Goal: Use online tool/utility: Utilize a website feature to perform a specific function

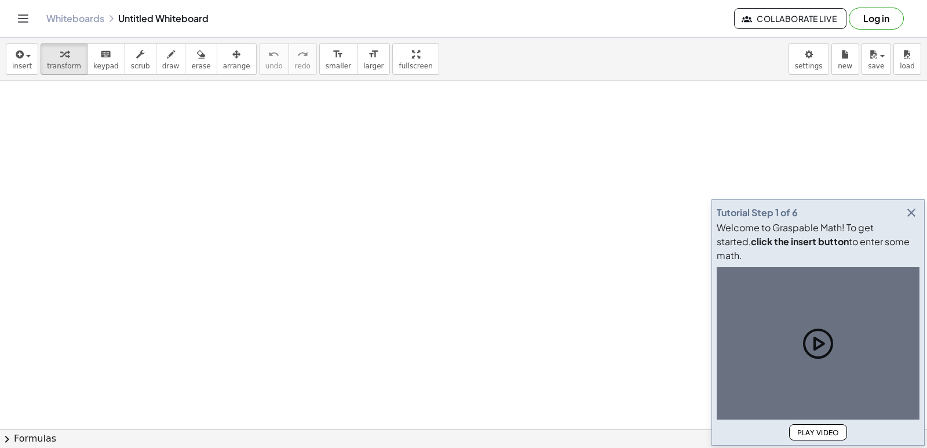
click at [909, 220] on icon "button" at bounding box center [912, 213] width 14 height 14
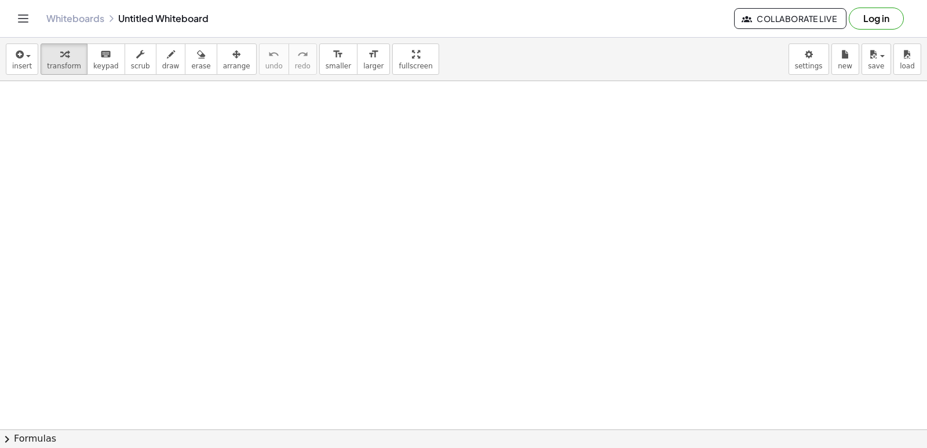
scroll to position [366, 0]
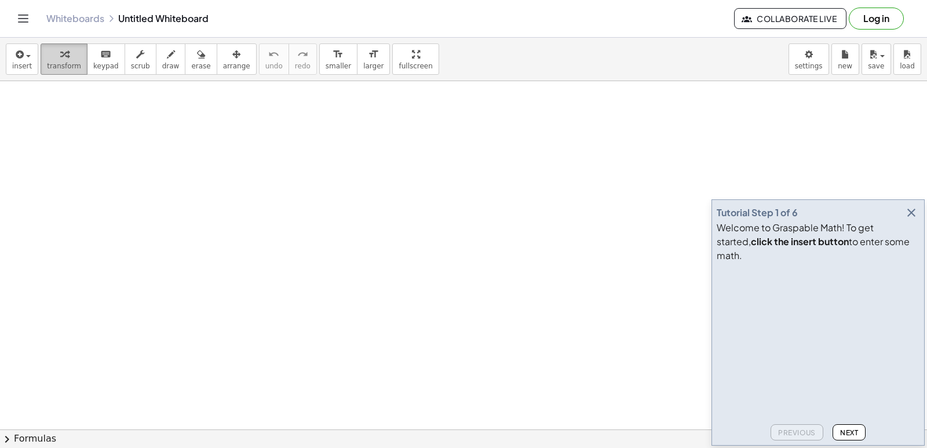
click at [47, 57] on div "button" at bounding box center [64, 54] width 34 height 14
click at [903, 221] on button "button" at bounding box center [911, 213] width 16 height 16
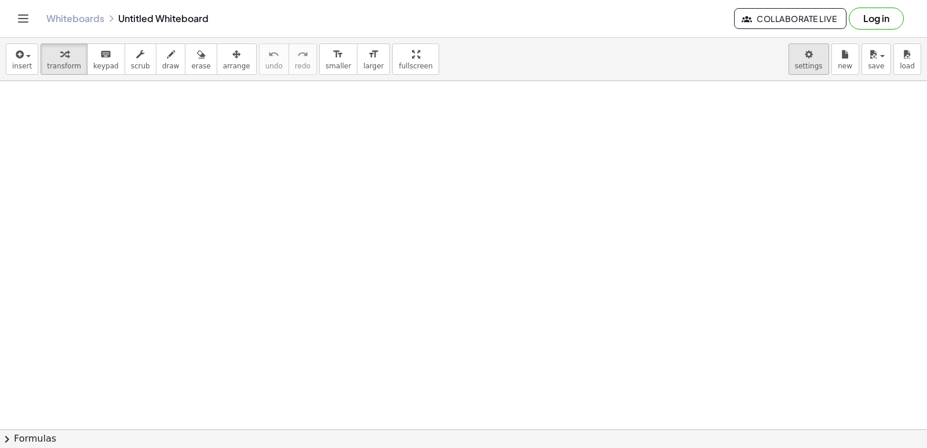
click at [818, 51] on body "Graspable Math Activities Get Started Activity Bank Assigned Work Classes White…" at bounding box center [463, 224] width 927 height 448
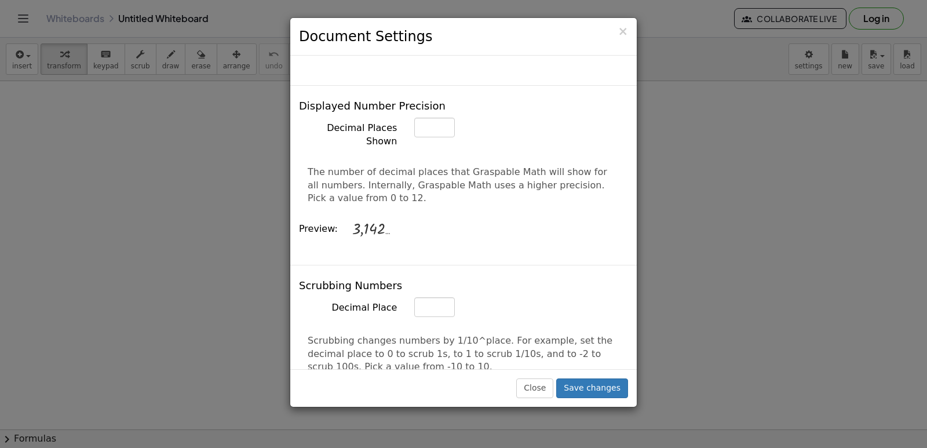
scroll to position [464, 0]
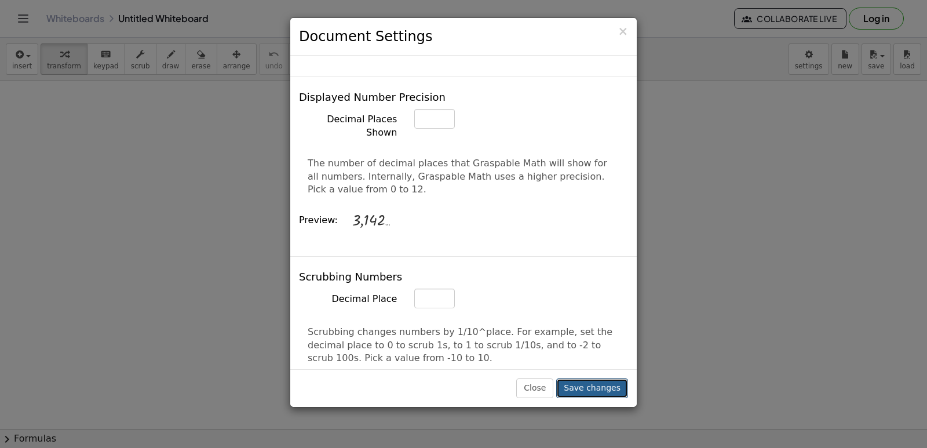
click at [597, 392] on button "Save changes" at bounding box center [592, 388] width 72 height 20
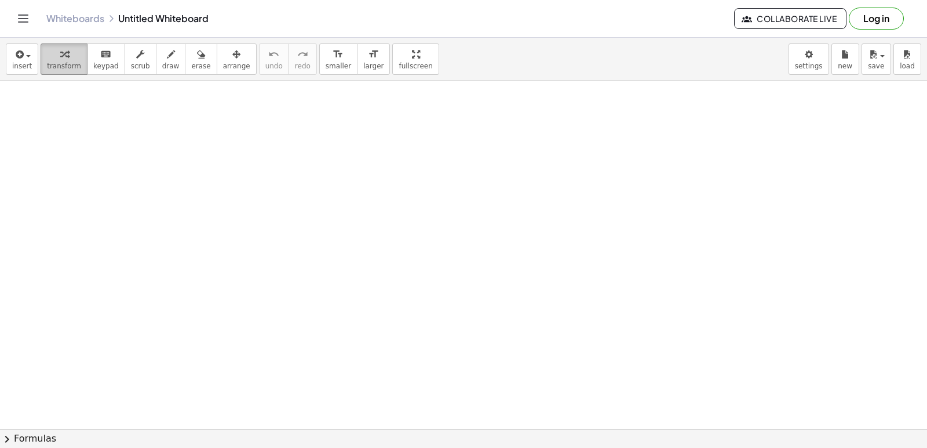
click at [49, 63] on span "transform" at bounding box center [64, 66] width 34 height 8
click at [93, 62] on span "keypad" at bounding box center [105, 66] width 25 height 8
click at [87, 56] on button "keyboard keypad" at bounding box center [106, 58] width 38 height 31
click at [99, 67] on span "keypad" at bounding box center [105, 66] width 25 height 8
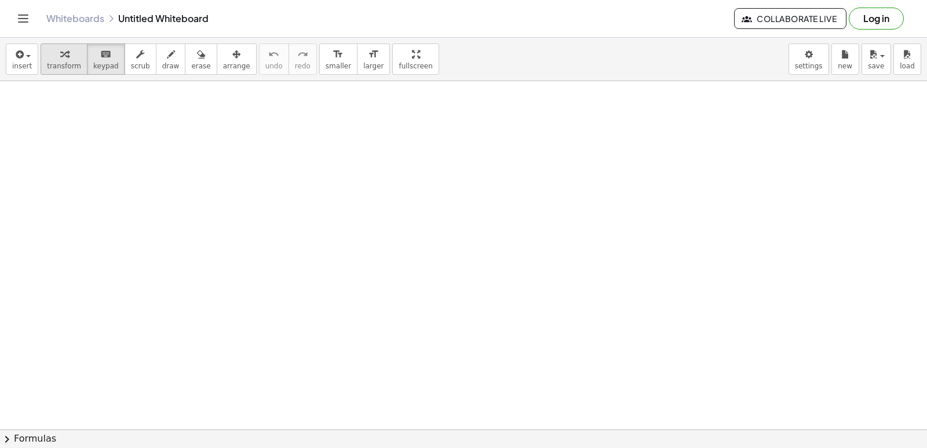
click at [65, 62] on span "transform" at bounding box center [64, 66] width 34 height 8
click at [391, 239] on div at bounding box center [463, 429] width 927 height 697
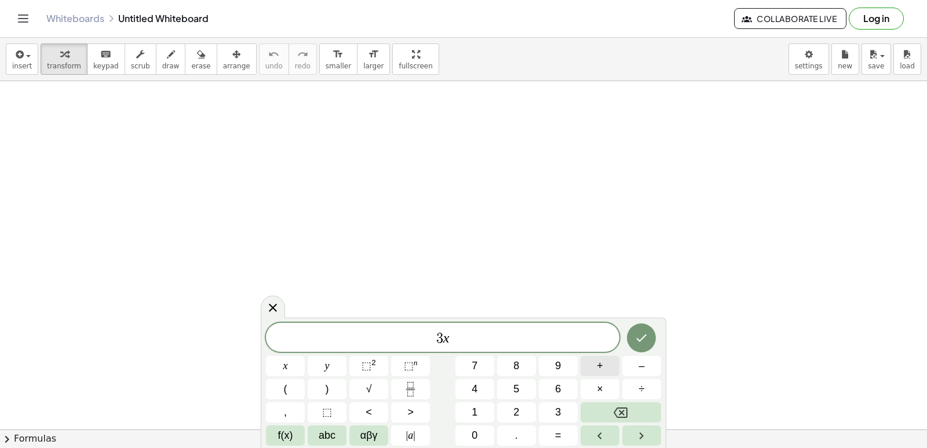
click at [602, 366] on span "+" at bounding box center [600, 366] width 6 height 16
click at [569, 432] on button "=" at bounding box center [558, 435] width 39 height 20
click at [627, 370] on button "–" at bounding box center [641, 366] width 39 height 20
click at [548, 403] on button "3" at bounding box center [558, 412] width 39 height 20
click at [642, 333] on icon "Done" at bounding box center [642, 338] width 14 height 14
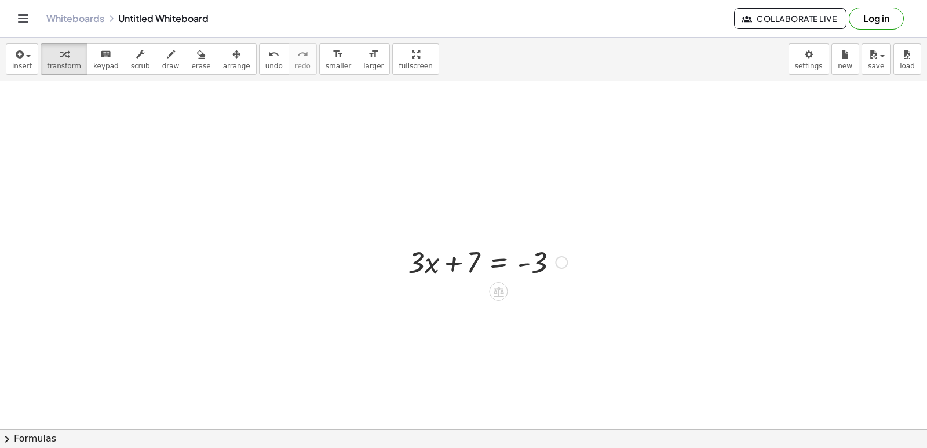
click at [566, 263] on div at bounding box center [561, 262] width 13 height 13
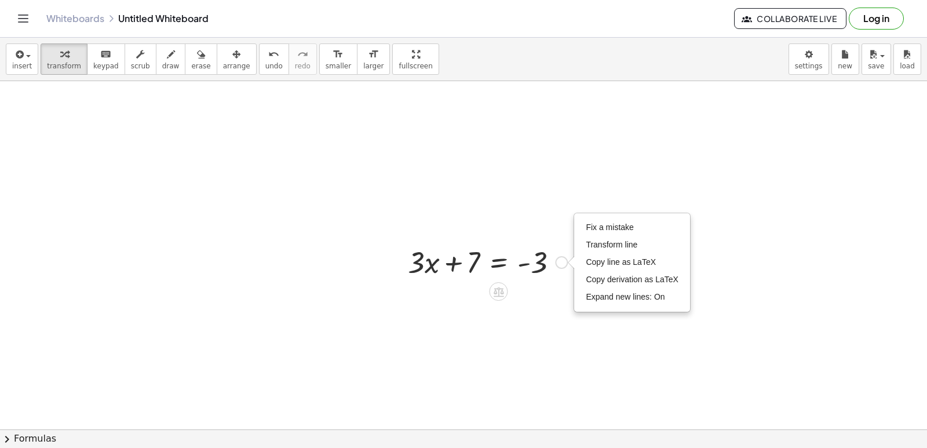
click at [560, 265] on div "Fix a mistake Transform line Copy line as LaTeX Copy derivation as LaTeX Expand…" at bounding box center [561, 262] width 13 height 13
click at [552, 315] on div at bounding box center [463, 429] width 927 height 697
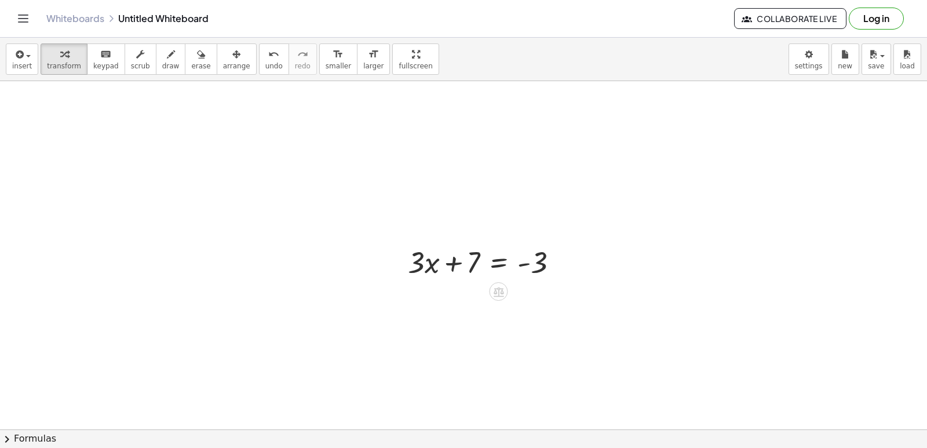
drag, startPoint x: 351, startPoint y: 291, endPoint x: 614, endPoint y: 278, distance: 262.8
click at [613, 278] on div at bounding box center [463, 429] width 927 height 697
click at [168, 66] on button "draw" at bounding box center [171, 58] width 30 height 31
drag, startPoint x: 133, startPoint y: 192, endPoint x: 261, endPoint y: 179, distance: 128.1
click at [254, 183] on div at bounding box center [463, 429] width 927 height 697
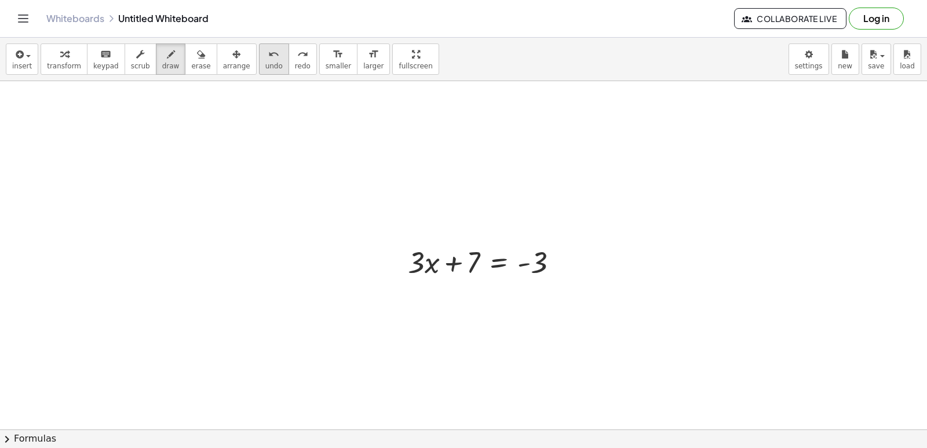
click at [259, 71] on button "undo undo" at bounding box center [274, 58] width 30 height 31
click at [289, 71] on button "redo redo" at bounding box center [303, 58] width 28 height 31
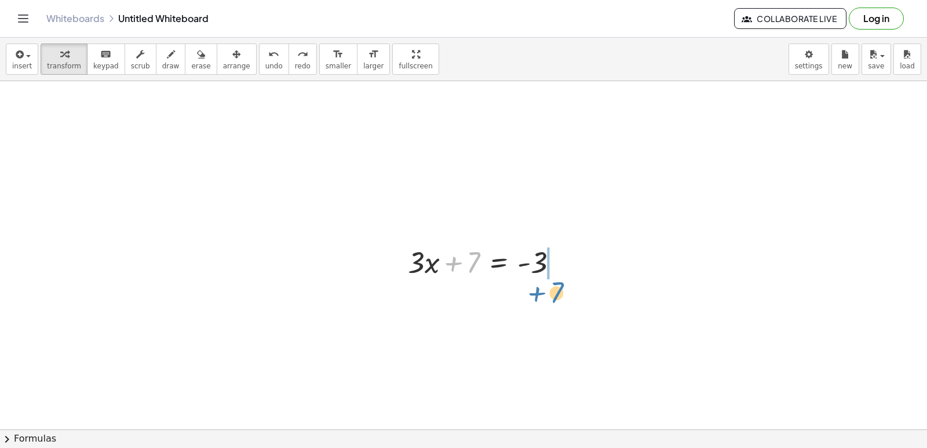
drag, startPoint x: 473, startPoint y: 272, endPoint x: 557, endPoint y: 302, distance: 88.7
click at [557, 302] on div "+ 7 + · 3 · x + 7 = - 3" at bounding box center [463, 429] width 927 height 697
drag, startPoint x: 557, startPoint y: 282, endPoint x: 558, endPoint y: 300, distance: 17.4
click at [557, 292] on div at bounding box center [512, 300] width 220 height 39
drag, startPoint x: 558, startPoint y: 301, endPoint x: 559, endPoint y: 307, distance: 6.5
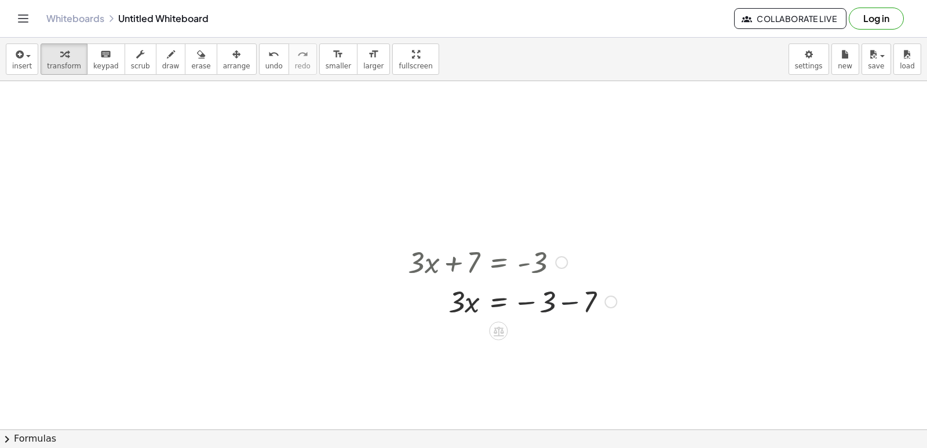
click at [559, 305] on div at bounding box center [512, 300] width 220 height 39
drag, startPoint x: 464, startPoint y: 347, endPoint x: 539, endPoint y: 354, distance: 75.7
click at [539, 354] on div at bounding box center [512, 339] width 220 height 39
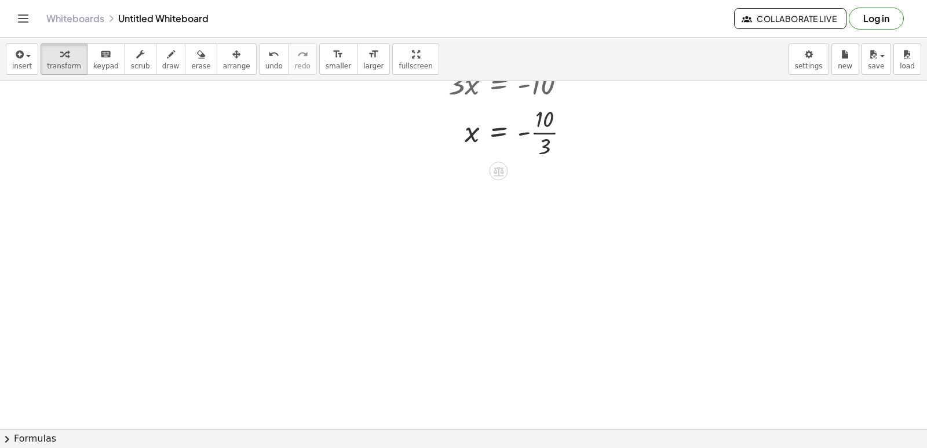
scroll to position [290, 0]
click at [446, 354] on div at bounding box center [463, 139] width 927 height 697
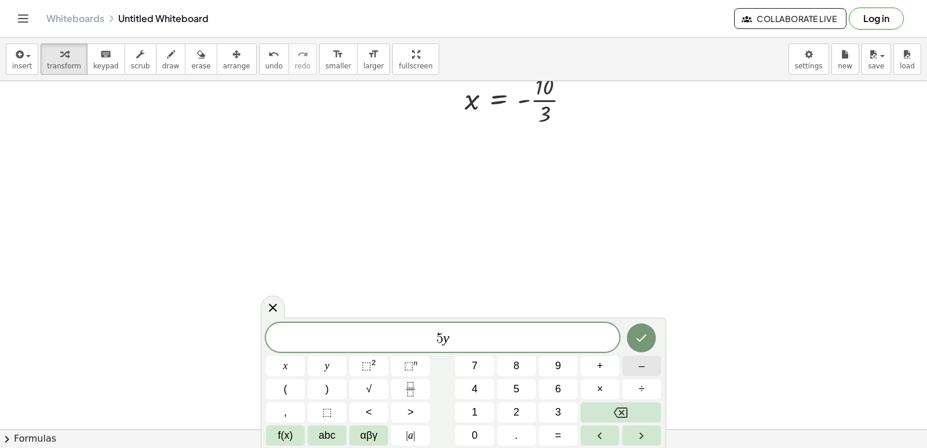
click at [635, 367] on button "–" at bounding box center [641, 366] width 39 height 20
click at [564, 439] on button "=" at bounding box center [558, 435] width 39 height 20
click at [428, 337] on var "y" at bounding box center [427, 337] width 6 height 15
click at [640, 371] on span "–" at bounding box center [642, 366] width 6 height 16
click at [642, 340] on icon "Done" at bounding box center [642, 338] width 10 height 8
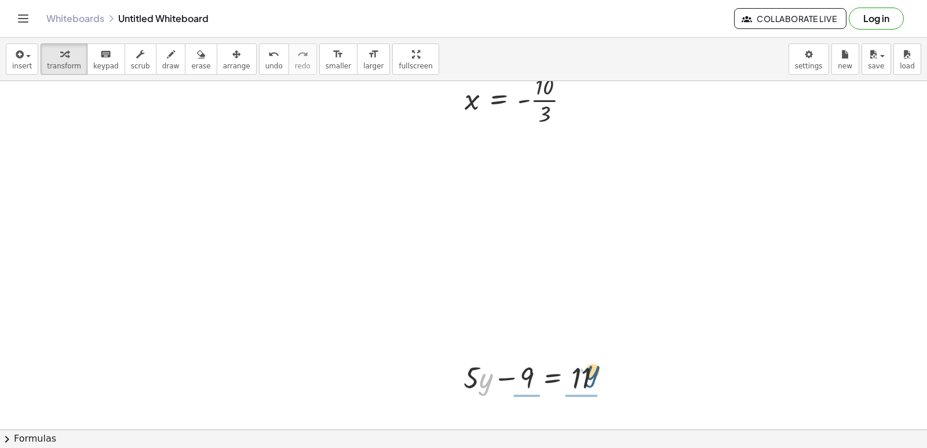
drag, startPoint x: 487, startPoint y: 380, endPoint x: 599, endPoint y: 371, distance: 112.2
click at [599, 371] on div at bounding box center [538, 376] width 160 height 39
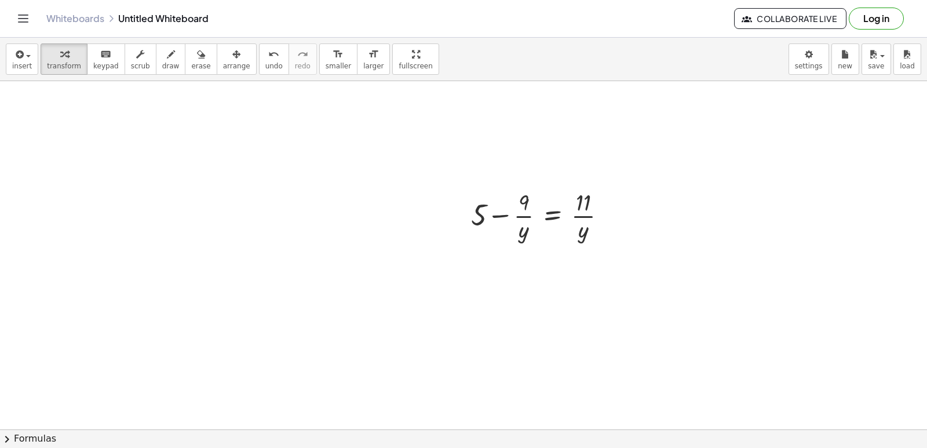
scroll to position [464, 0]
click at [266, 57] on button "undo undo" at bounding box center [274, 58] width 30 height 31
drag, startPoint x: 592, startPoint y: 200, endPoint x: 552, endPoint y: 210, distance: 41.2
click at [540, 194] on div at bounding box center [538, 202] width 160 height 39
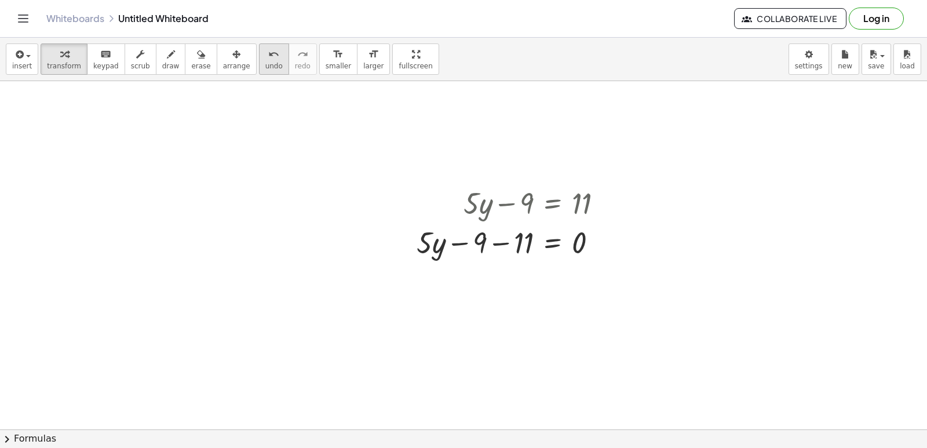
click at [268, 49] on icon "undo" at bounding box center [273, 55] width 11 height 14
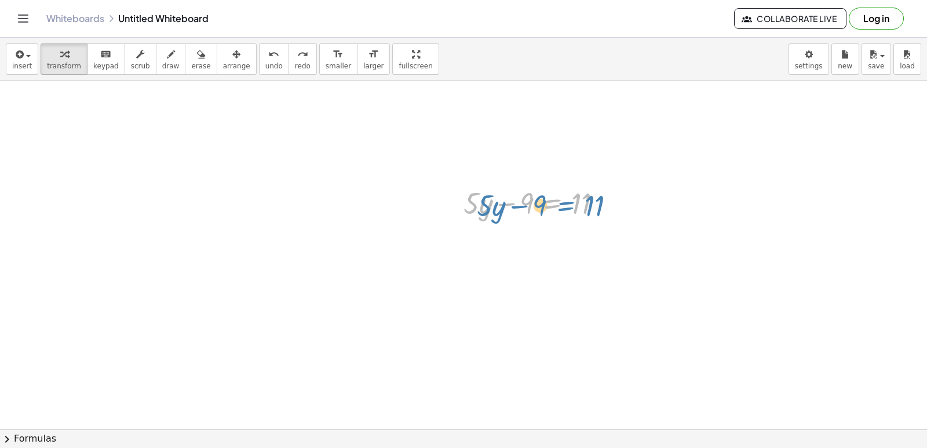
drag, startPoint x: 535, startPoint y: 196, endPoint x: 542, endPoint y: 198, distance: 7.3
click at [542, 198] on div at bounding box center [538, 202] width 160 height 39
drag, startPoint x: 532, startPoint y: 197, endPoint x: 607, endPoint y: 189, distance: 75.2
click at [615, 192] on div at bounding box center [538, 202] width 160 height 39
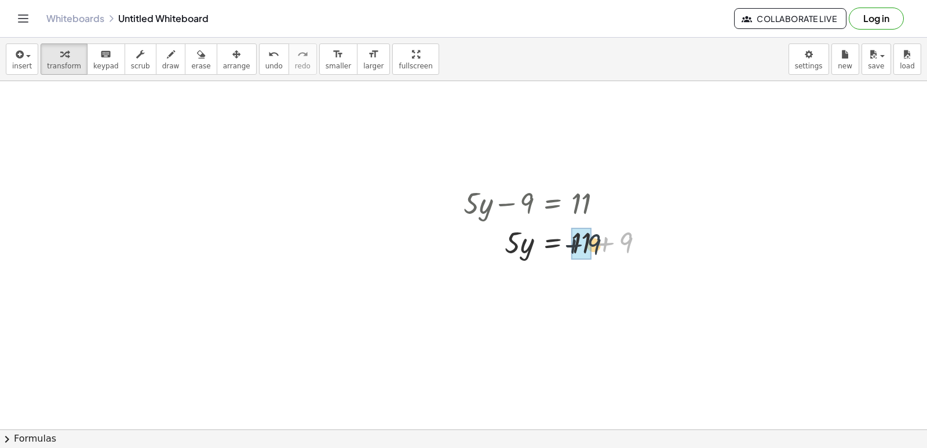
drag, startPoint x: 629, startPoint y: 235, endPoint x: 591, endPoint y: 239, distance: 38.4
drag, startPoint x: 595, startPoint y: 282, endPoint x: 527, endPoint y: 276, distance: 68.1
click at [527, 276] on div at bounding box center [558, 280] width 201 height 39
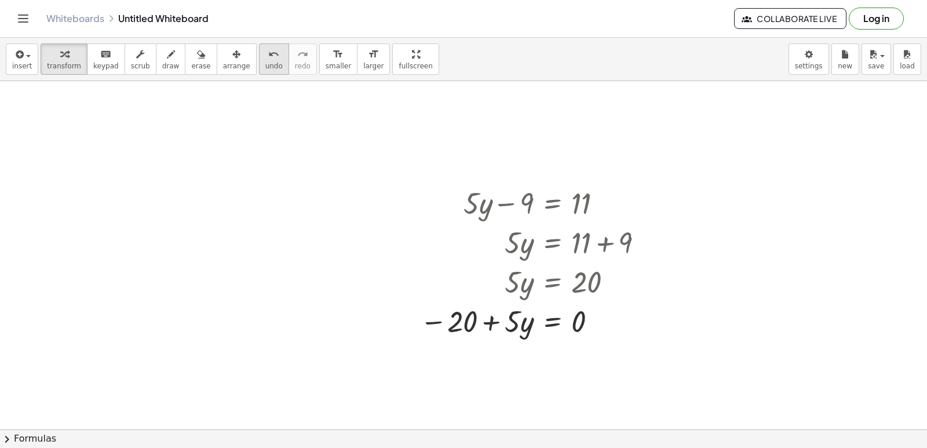
click at [265, 54] on div "undo" at bounding box center [273, 54] width 17 height 14
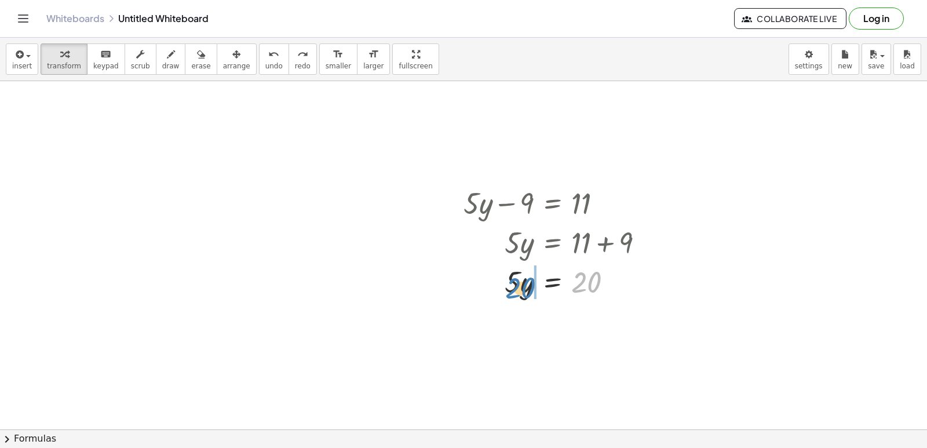
drag, startPoint x: 594, startPoint y: 275, endPoint x: 528, endPoint y: 281, distance: 66.3
click at [528, 281] on div at bounding box center [558, 280] width 201 height 39
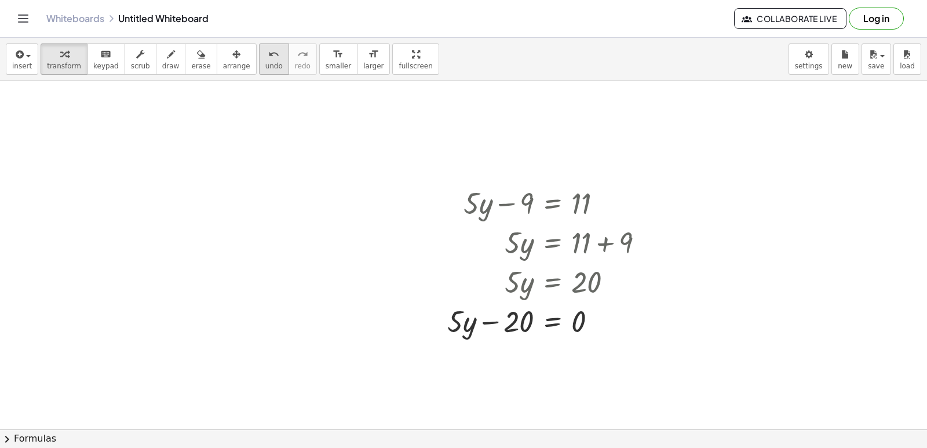
click at [268, 60] on icon "undo" at bounding box center [273, 55] width 11 height 14
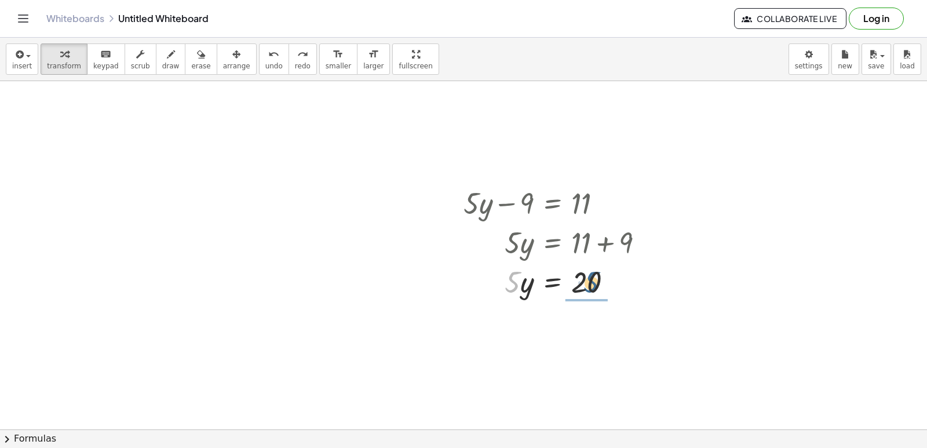
drag, startPoint x: 516, startPoint y: 278, endPoint x: 599, endPoint y: 278, distance: 83.5
click at [599, 278] on div at bounding box center [558, 280] width 201 height 39
click at [585, 320] on div at bounding box center [558, 330] width 201 height 58
click at [536, 331] on div at bounding box center [558, 330] width 201 height 58
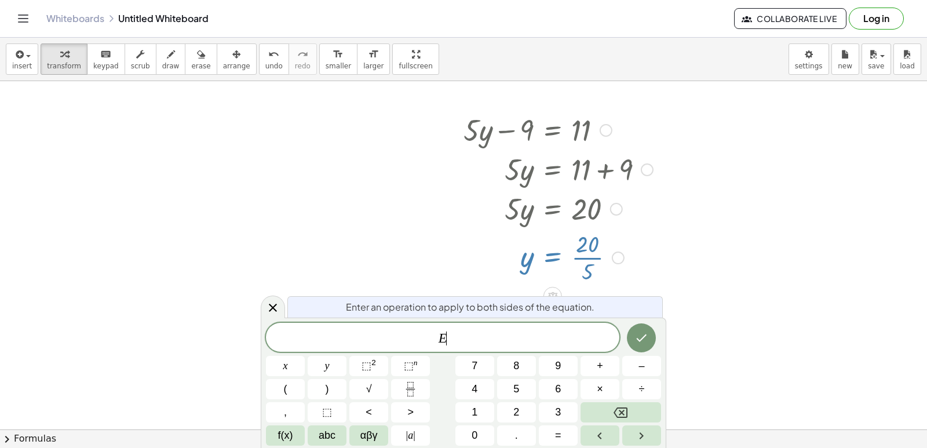
click at [701, 257] on div at bounding box center [463, 66] width 927 height 1045
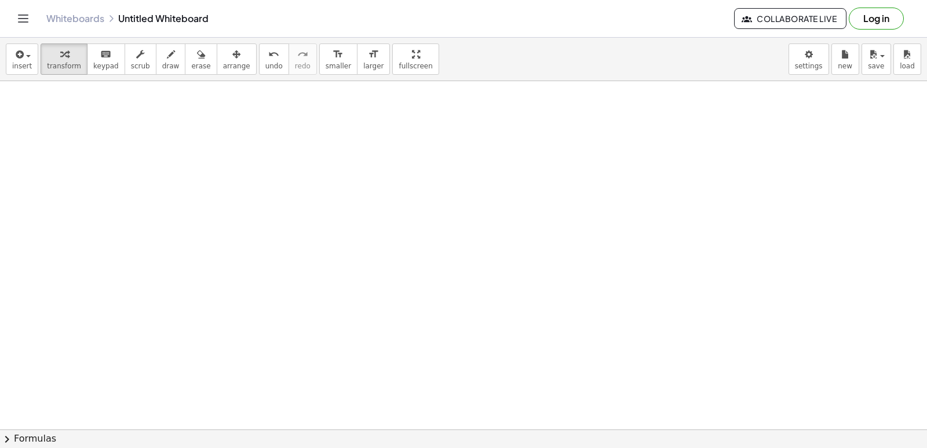
scroll to position [1045, 0]
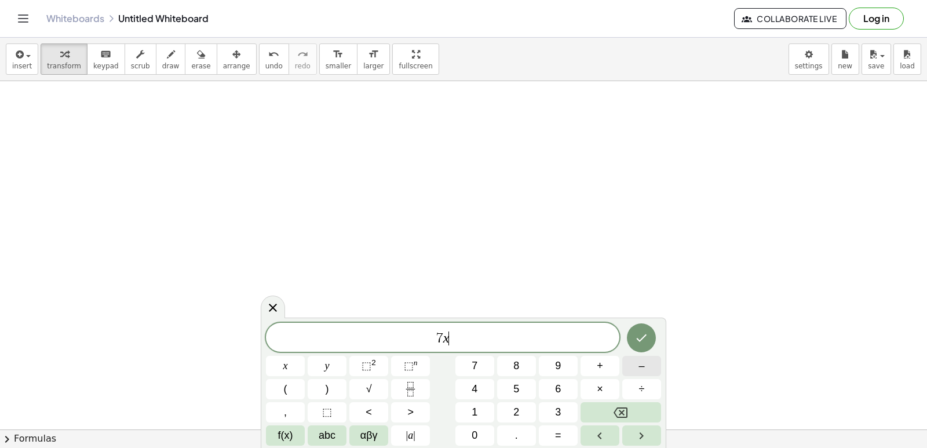
click at [648, 367] on button "–" at bounding box center [641, 366] width 39 height 20
click at [559, 434] on span "=" at bounding box center [558, 436] width 6 height 16
click at [522, 405] on button "2" at bounding box center [516, 412] width 39 height 20
click at [483, 403] on button "1" at bounding box center [474, 412] width 39 height 20
click at [643, 340] on icon "Done" at bounding box center [642, 338] width 14 height 14
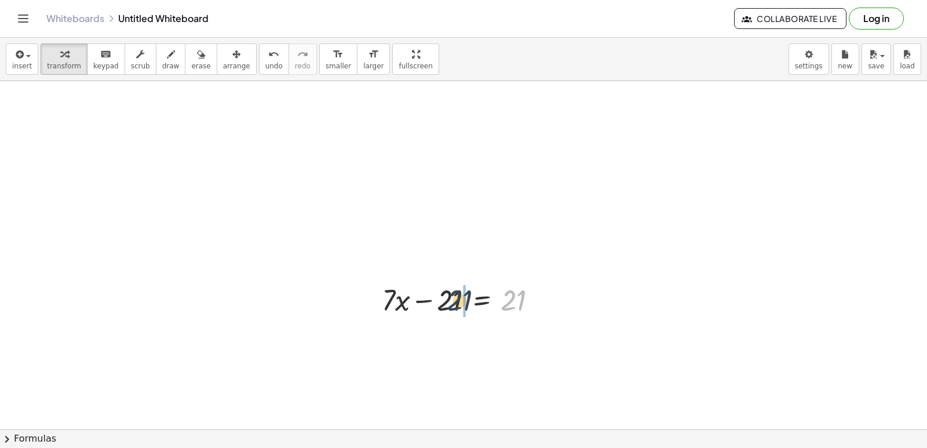
drag, startPoint x: 517, startPoint y: 292, endPoint x: 436, endPoint y: 297, distance: 80.7
click at [433, 296] on div at bounding box center [464, 298] width 177 height 39
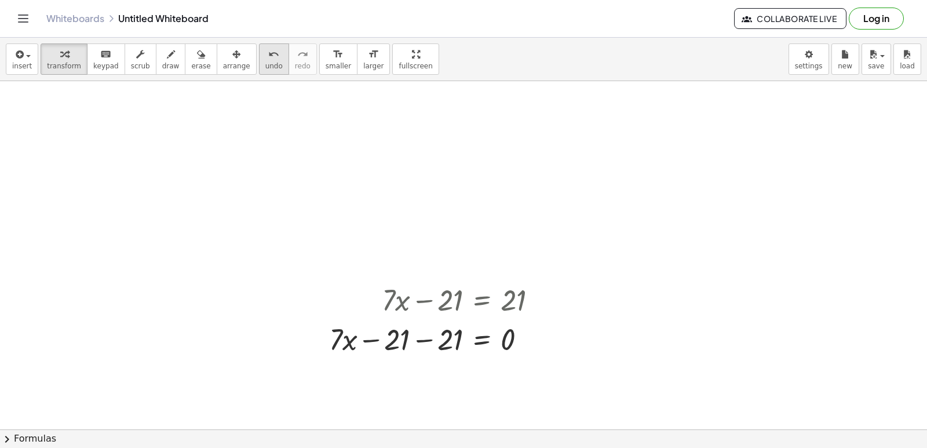
click at [260, 65] on button "undo undo" at bounding box center [274, 58] width 30 height 31
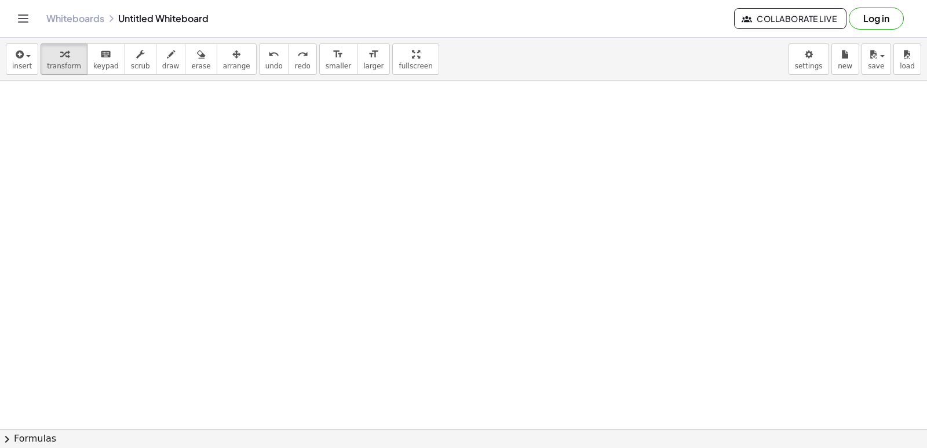
scroll to position [1277, 0]
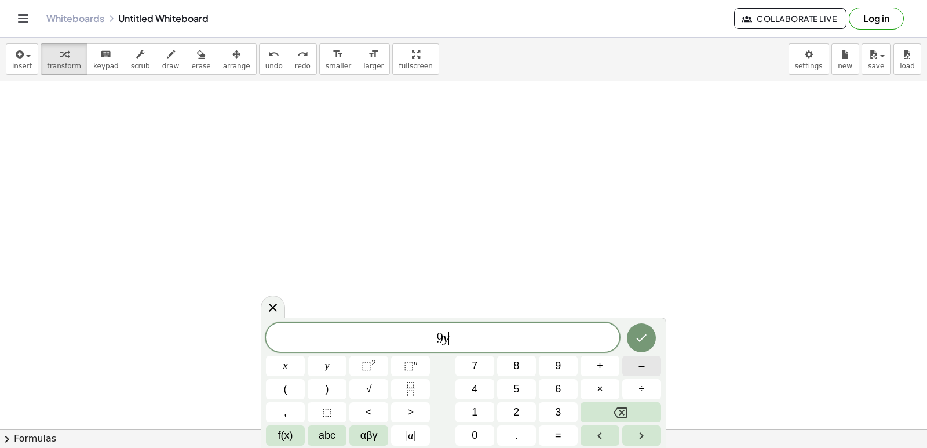
click at [630, 369] on button "–" at bounding box center [641, 366] width 39 height 20
click at [550, 434] on button "=" at bounding box center [558, 435] width 39 height 20
click at [305, 356] on div at bounding box center [285, 366] width 39 height 20
click at [639, 341] on icon "Done" at bounding box center [642, 338] width 10 height 8
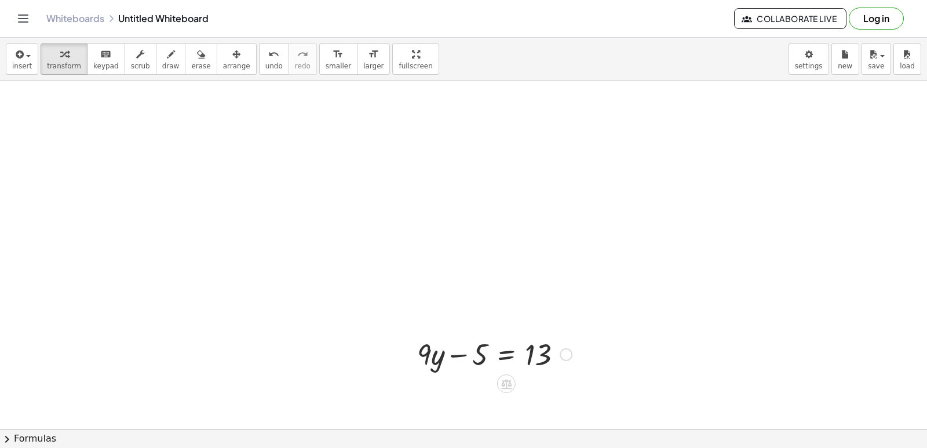
scroll to position [1393, 0]
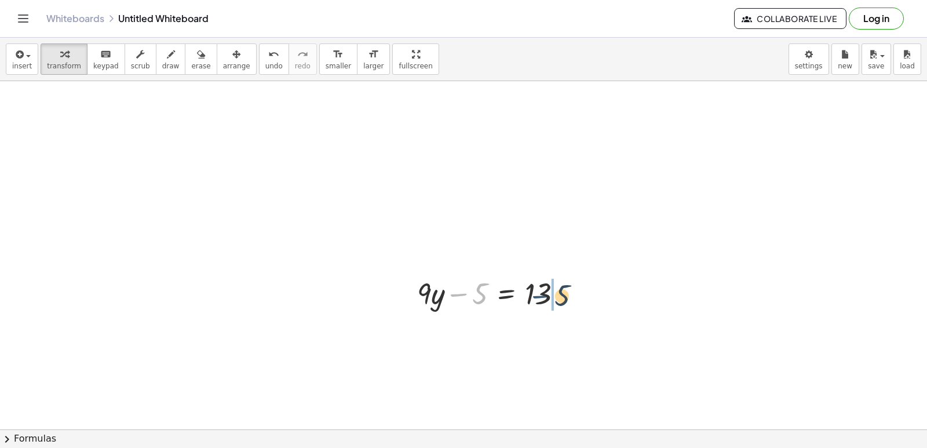
drag, startPoint x: 466, startPoint y: 286, endPoint x: 553, endPoint y: 288, distance: 87.5
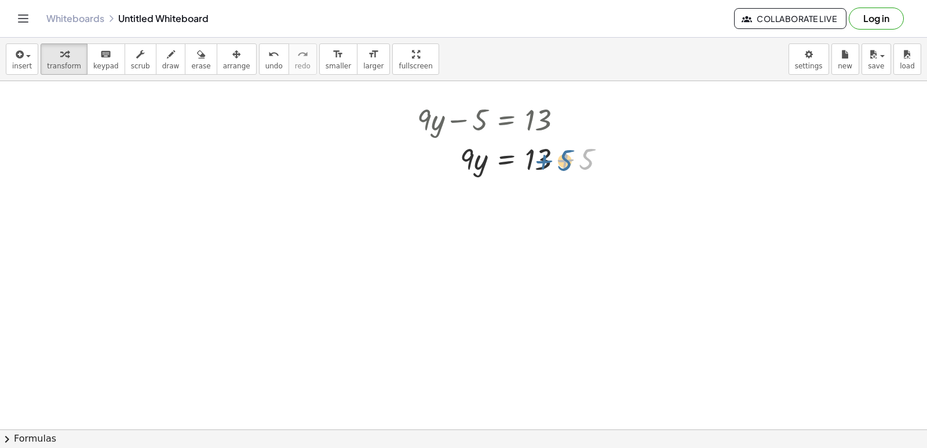
drag, startPoint x: 554, startPoint y: 158, endPoint x: 520, endPoint y: 159, distance: 34.2
click at [522, 159] on div at bounding box center [515, 158] width 209 height 39
drag, startPoint x: 581, startPoint y: 163, endPoint x: 533, endPoint y: 163, distance: 48.7
drag, startPoint x: 471, startPoint y: 192, endPoint x: 538, endPoint y: 193, distance: 67.2
click at [541, 192] on div at bounding box center [515, 197] width 209 height 39
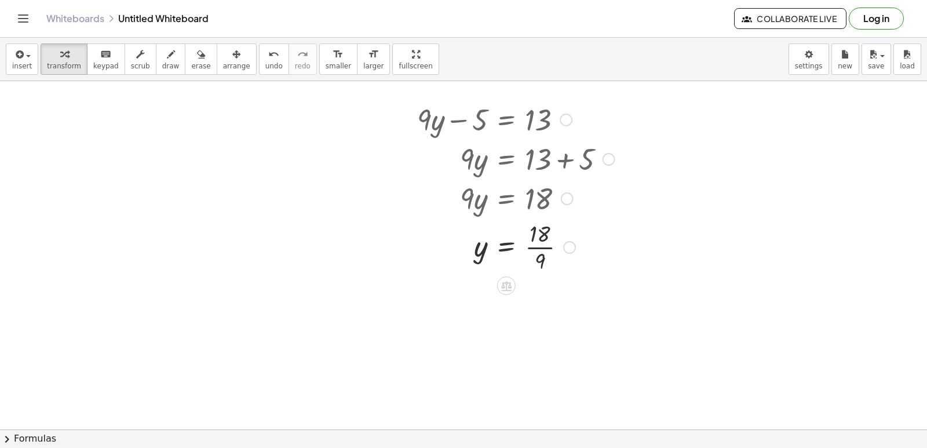
click at [506, 246] on div at bounding box center [515, 246] width 209 height 58
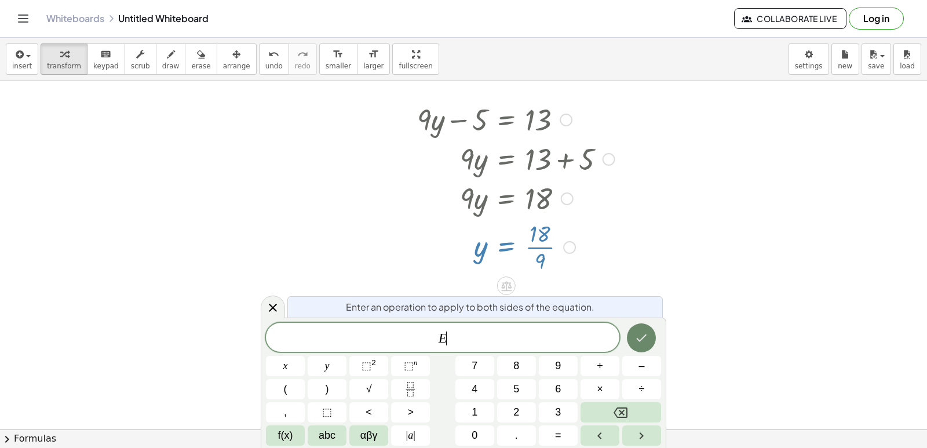
click at [647, 333] on icon "Done" at bounding box center [642, 338] width 14 height 14
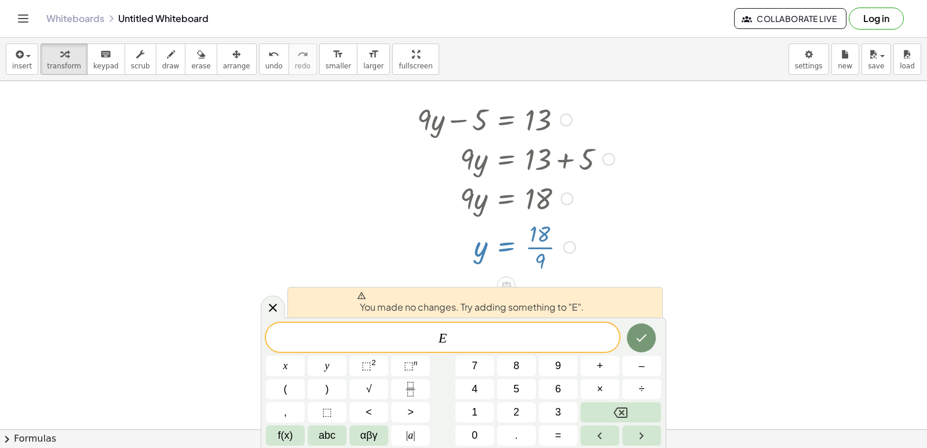
drag, startPoint x: 689, startPoint y: 284, endPoint x: 553, endPoint y: 294, distance: 136.0
click at [279, 303] on icon at bounding box center [273, 308] width 14 height 14
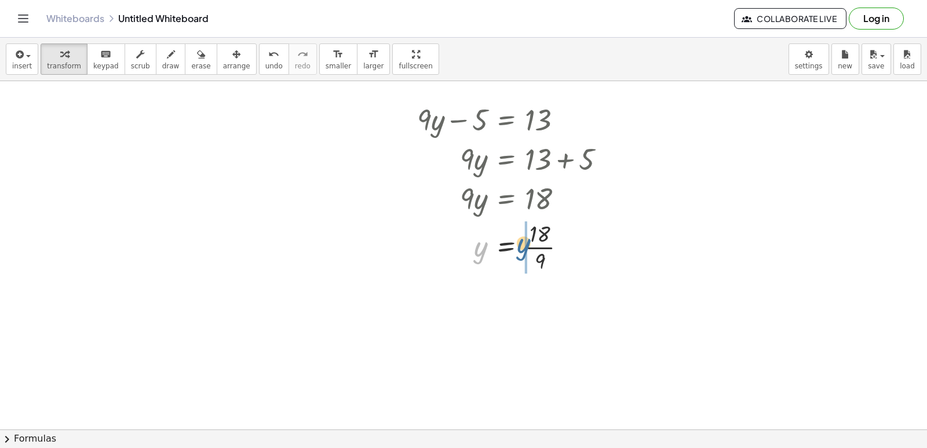
drag, startPoint x: 476, startPoint y: 256, endPoint x: 525, endPoint y: 253, distance: 49.4
click at [260, 61] on button "undo undo" at bounding box center [274, 58] width 30 height 31
drag, startPoint x: 527, startPoint y: 249, endPoint x: 477, endPoint y: 251, distance: 49.9
click at [477, 251] on div at bounding box center [515, 246] width 209 height 58
click at [260, 65] on button "undo undo" at bounding box center [274, 58] width 30 height 31
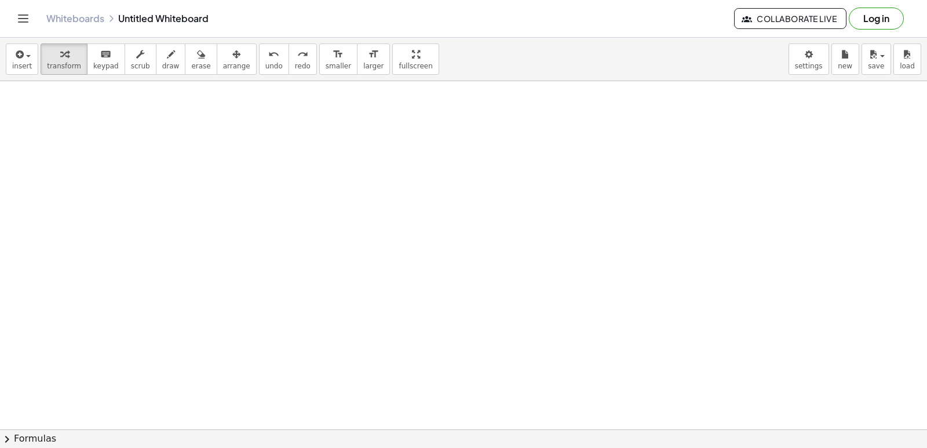
scroll to position [1856, 0]
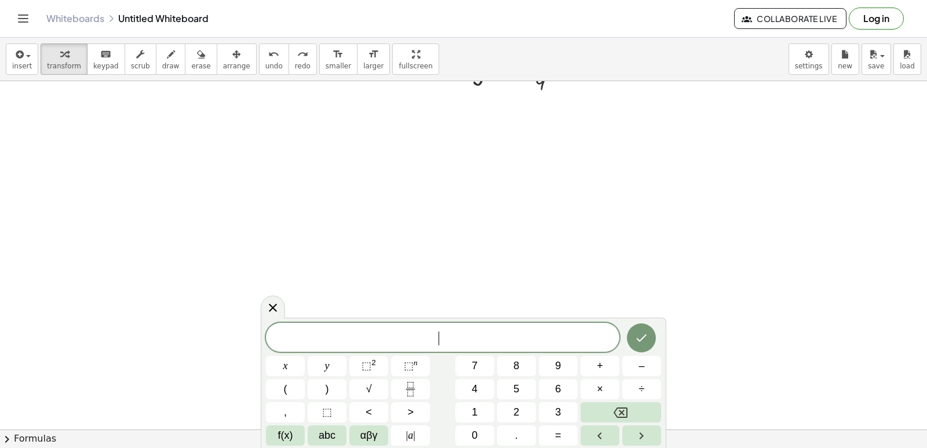
scroll to position [1740, 0]
click at [563, 437] on button "=" at bounding box center [558, 435] width 39 height 20
click at [644, 326] on button "Done" at bounding box center [641, 337] width 29 height 29
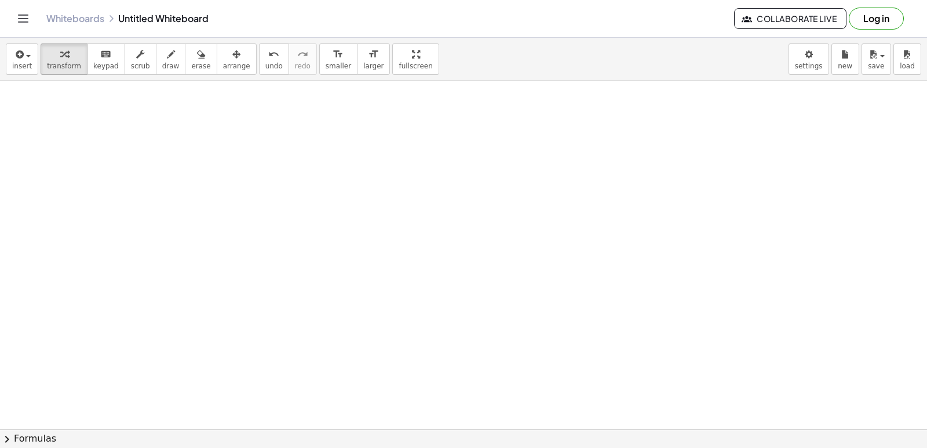
scroll to position [1799, 0]
drag, startPoint x: 522, startPoint y: 285, endPoint x: 575, endPoint y: 278, distance: 53.8
click at [575, 278] on div at bounding box center [527, 272] width 155 height 39
click at [265, 52] on div "undo" at bounding box center [273, 54] width 17 height 14
drag, startPoint x: 467, startPoint y: 276, endPoint x: 591, endPoint y: 272, distance: 124.1
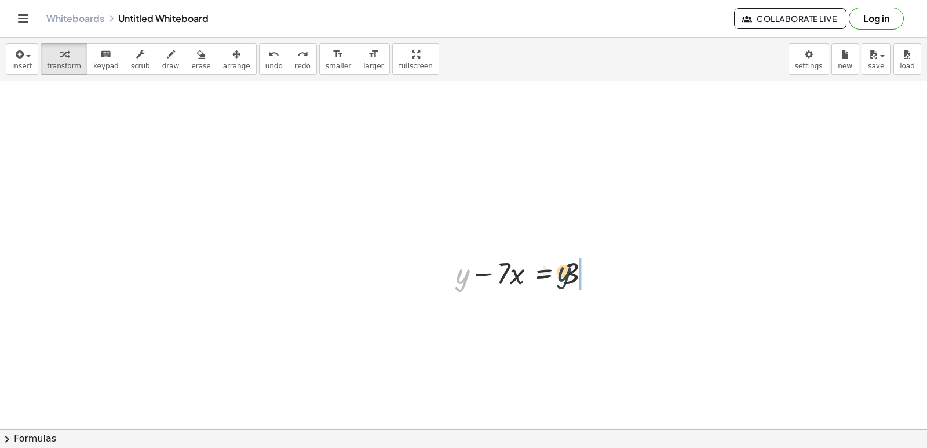
click at [591, 272] on div at bounding box center [527, 272] width 155 height 39
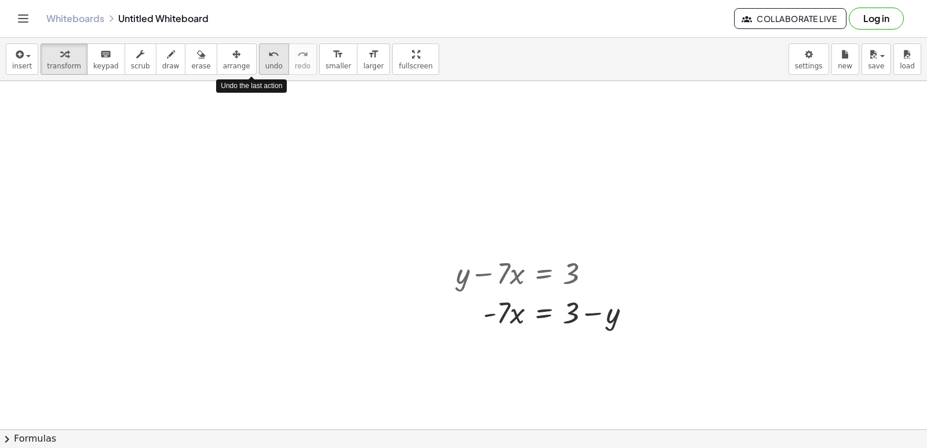
click at [262, 68] on button "undo undo" at bounding box center [274, 58] width 30 height 31
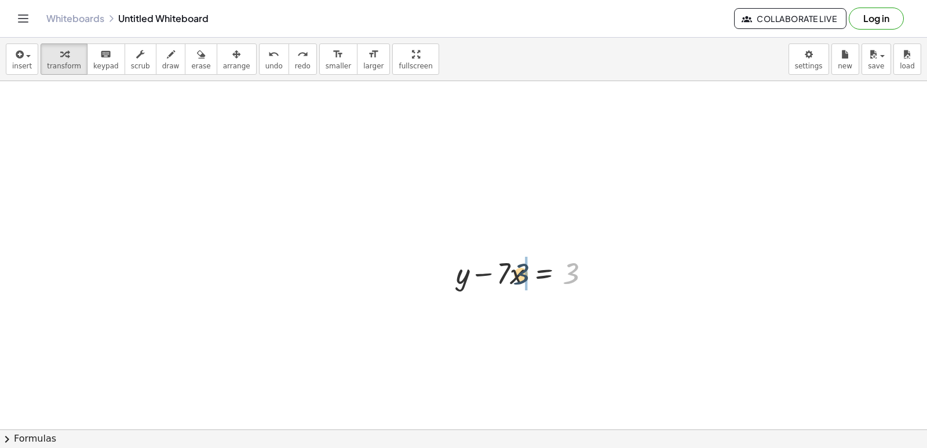
drag, startPoint x: 574, startPoint y: 279, endPoint x: 506, endPoint y: 279, distance: 68.4
click at [506, 279] on div at bounding box center [527, 272] width 155 height 39
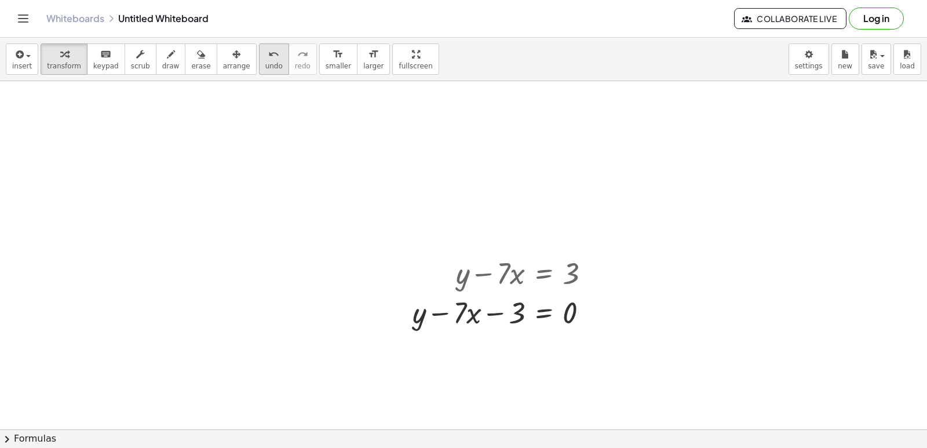
click at [265, 64] on span "undo" at bounding box center [273, 66] width 17 height 8
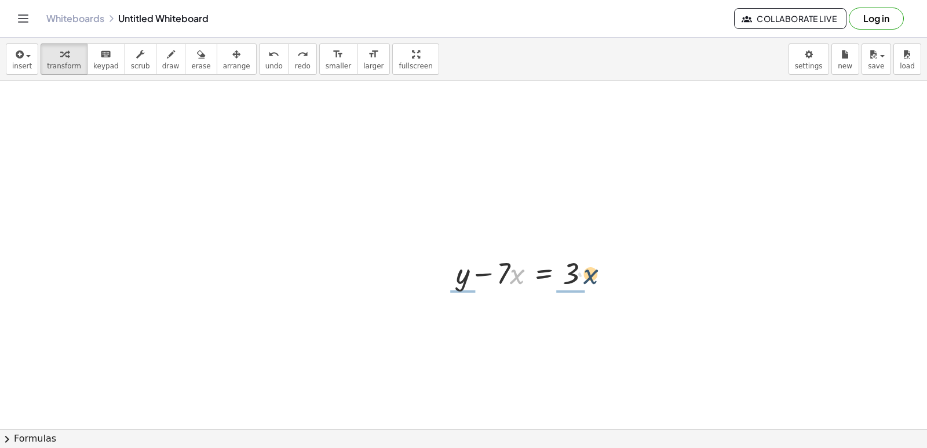
drag, startPoint x: 511, startPoint y: 272, endPoint x: 587, endPoint y: 272, distance: 75.9
click at [587, 272] on div at bounding box center [527, 272] width 155 height 39
click at [268, 57] on icon "undo" at bounding box center [273, 55] width 11 height 14
drag, startPoint x: 503, startPoint y: 263, endPoint x: 596, endPoint y: 263, distance: 93.3
click at [596, 263] on div at bounding box center [527, 272] width 155 height 39
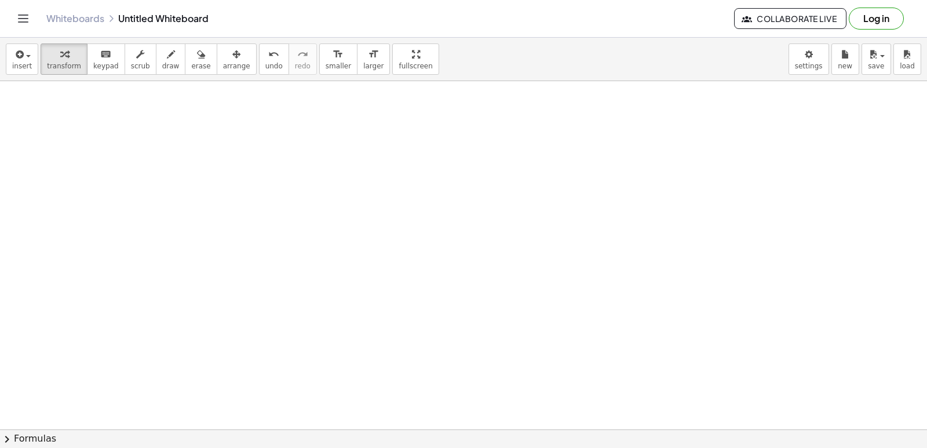
scroll to position [2090, 0]
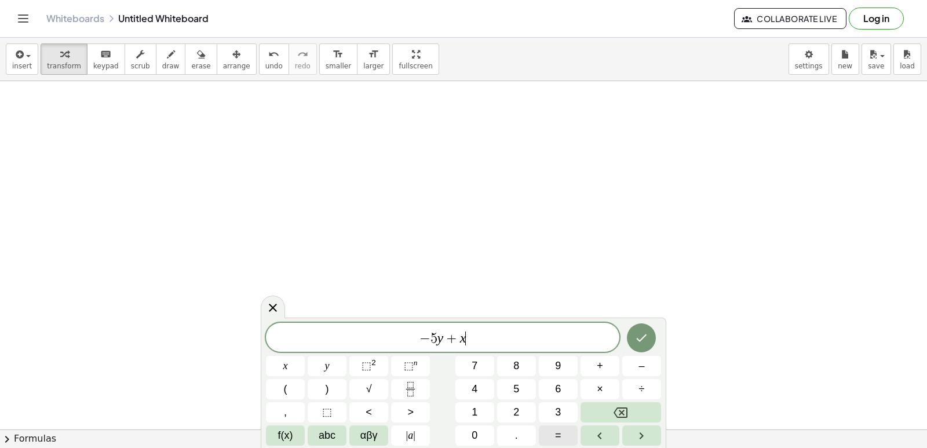
click at [547, 441] on button "=" at bounding box center [558, 435] width 39 height 20
click at [651, 341] on button "Done" at bounding box center [641, 337] width 29 height 29
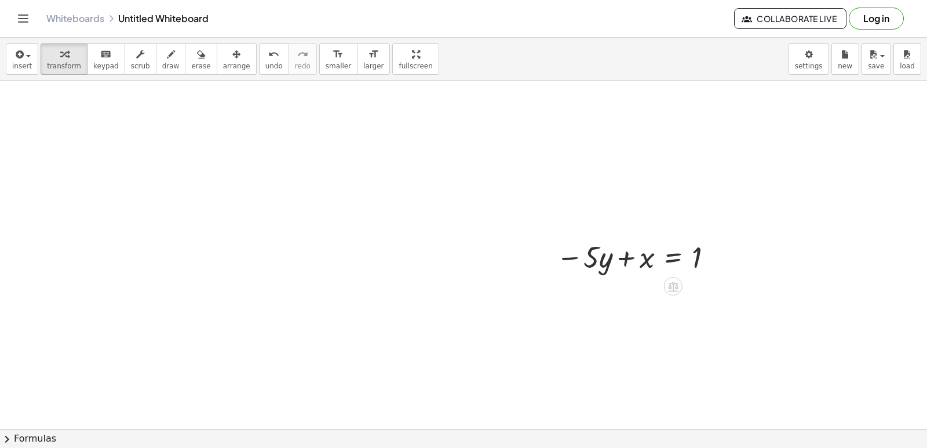
scroll to position [2148, 0]
click at [588, 276] on div at bounding box center [637, 273] width 173 height 39
click at [608, 279] on div at bounding box center [637, 273] width 173 height 39
click at [595, 275] on div at bounding box center [637, 273] width 173 height 39
drag, startPoint x: 602, startPoint y: 272, endPoint x: 701, endPoint y: 293, distance: 101.8
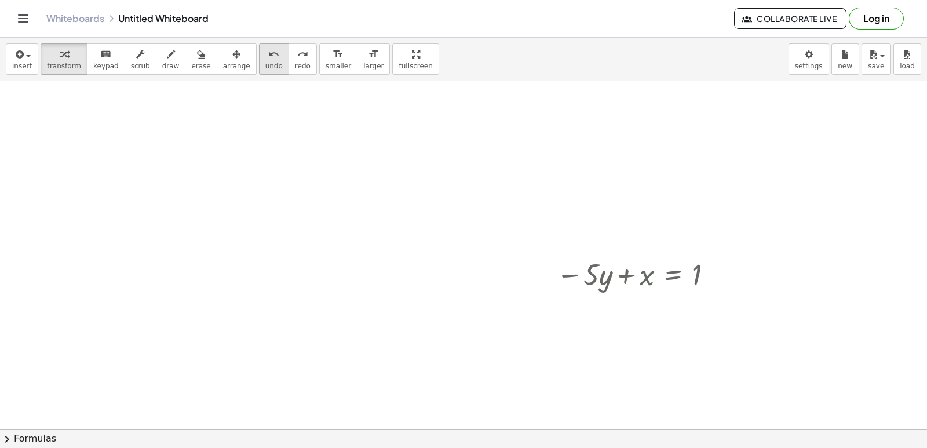
click at [268, 60] on icon "undo" at bounding box center [273, 55] width 11 height 14
drag, startPoint x: 599, startPoint y: 280, endPoint x: 715, endPoint y: 291, distance: 116.5
click at [715, 291] on div at bounding box center [637, 273] width 173 height 39
click at [259, 64] on button "undo undo" at bounding box center [274, 58] width 30 height 31
drag, startPoint x: 608, startPoint y: 275, endPoint x: 722, endPoint y: 278, distance: 113.6
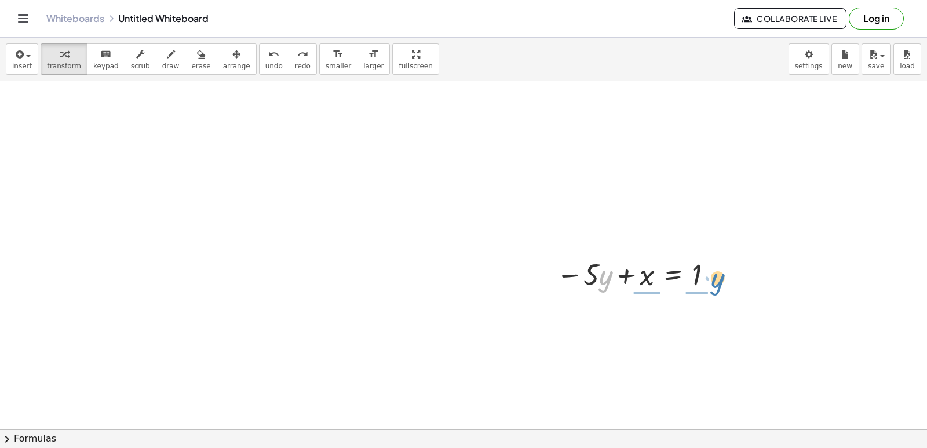
click at [722, 278] on div at bounding box center [637, 273] width 173 height 39
click at [268, 54] on icon "undo" at bounding box center [273, 55] width 11 height 14
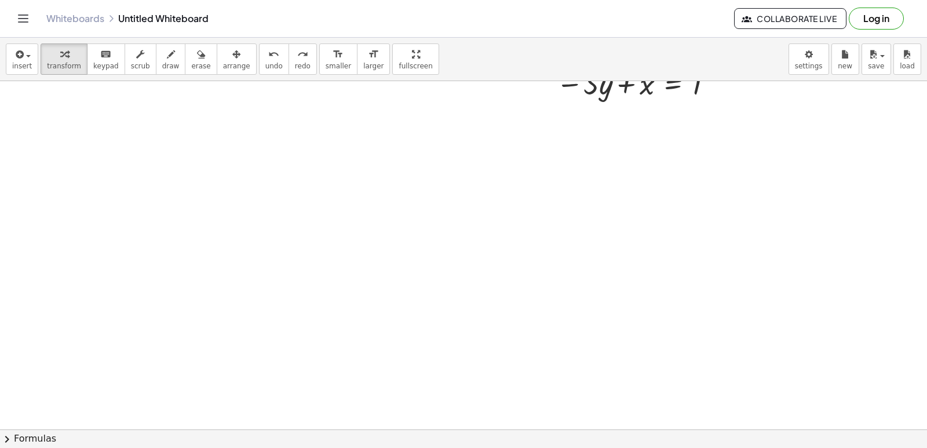
scroll to position [2379, 0]
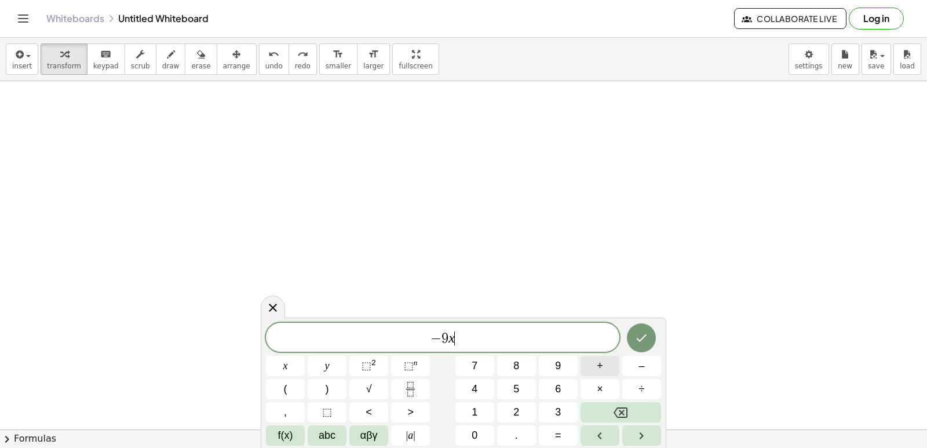
click at [594, 366] on button "+" at bounding box center [600, 366] width 39 height 20
click at [546, 431] on button "=" at bounding box center [558, 435] width 39 height 20
click at [646, 342] on icon "Done" at bounding box center [642, 338] width 14 height 14
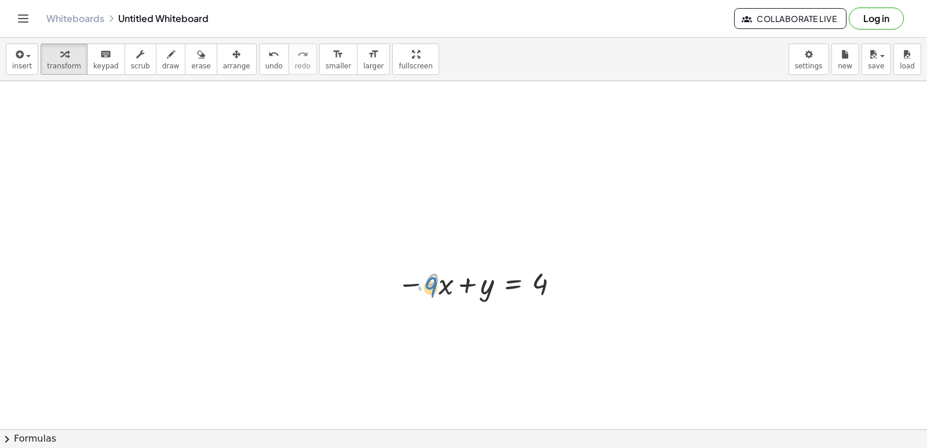
click at [429, 288] on div at bounding box center [480, 282] width 177 height 39
drag, startPoint x: 415, startPoint y: 285, endPoint x: 409, endPoint y: 290, distance: 7.9
click at [409, 290] on div at bounding box center [480, 282] width 177 height 39
drag, startPoint x: 409, startPoint y: 290, endPoint x: 564, endPoint y: 289, distance: 155.9
click at [564, 289] on div at bounding box center [480, 282] width 177 height 39
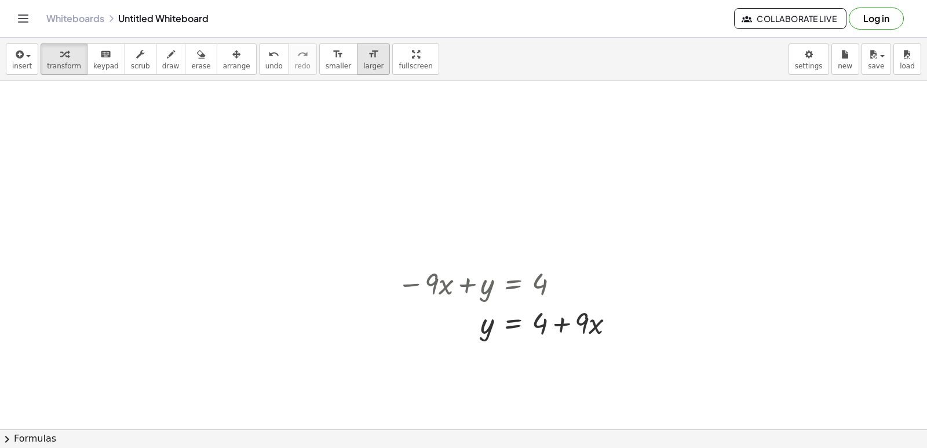
click at [357, 72] on button "format_size larger" at bounding box center [373, 58] width 33 height 31
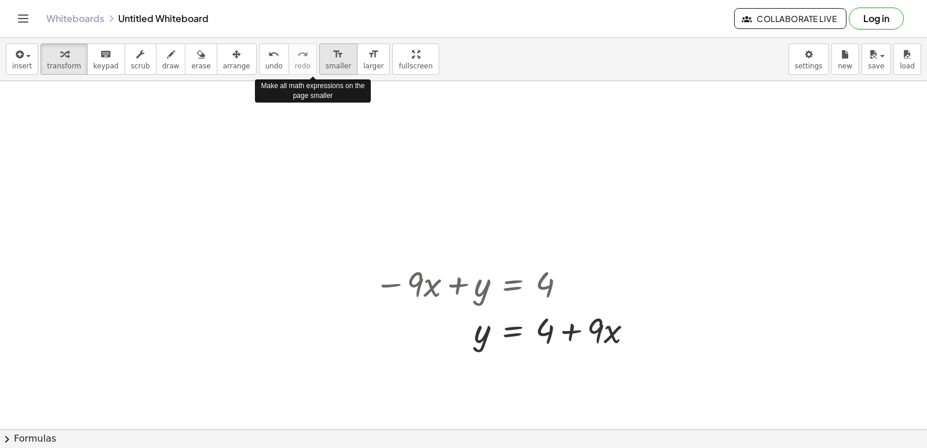
click at [326, 67] on span "smaller" at bounding box center [338, 66] width 25 height 8
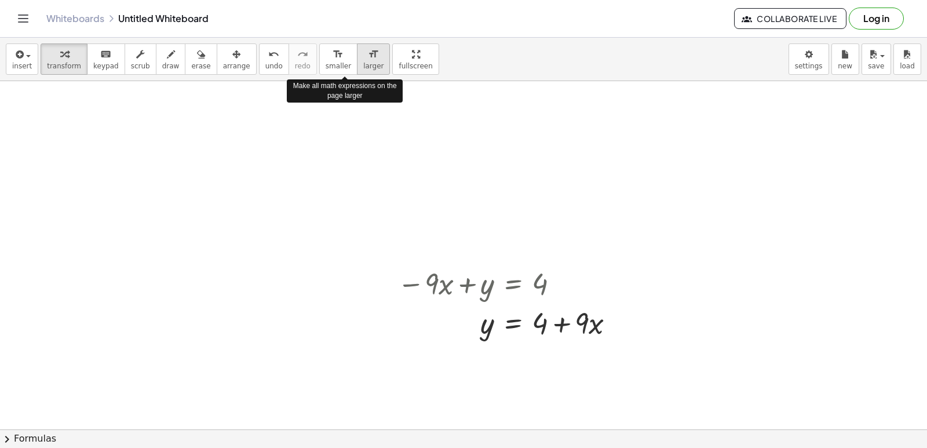
click at [357, 71] on button "format_size larger" at bounding box center [373, 58] width 33 height 31
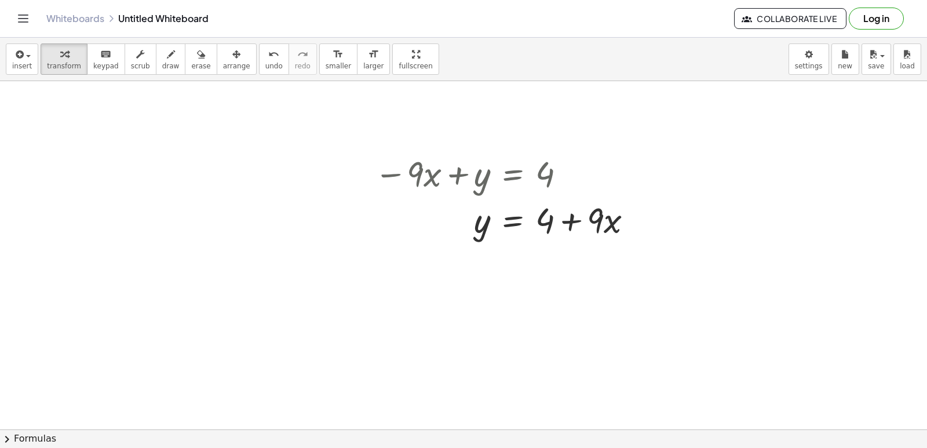
scroll to position [2670, 0]
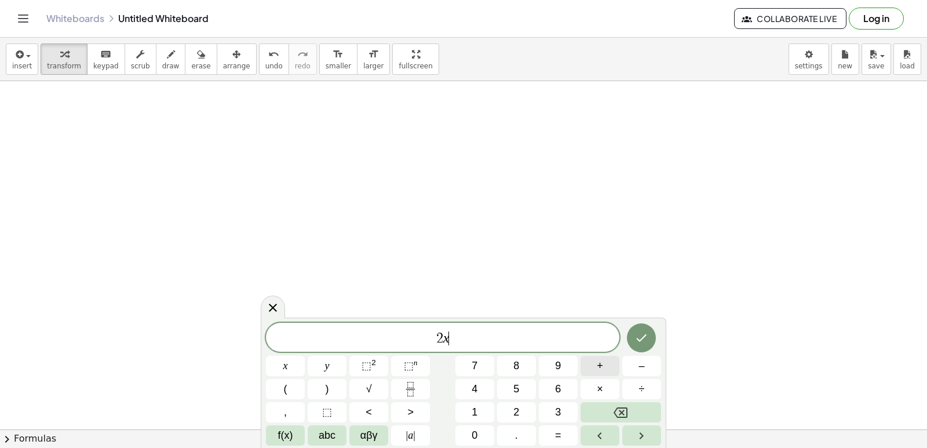
click at [604, 369] on button "+" at bounding box center [600, 366] width 39 height 20
click at [569, 432] on button "=" at bounding box center [558, 435] width 39 height 20
click at [635, 338] on icon "Done" at bounding box center [642, 338] width 14 height 14
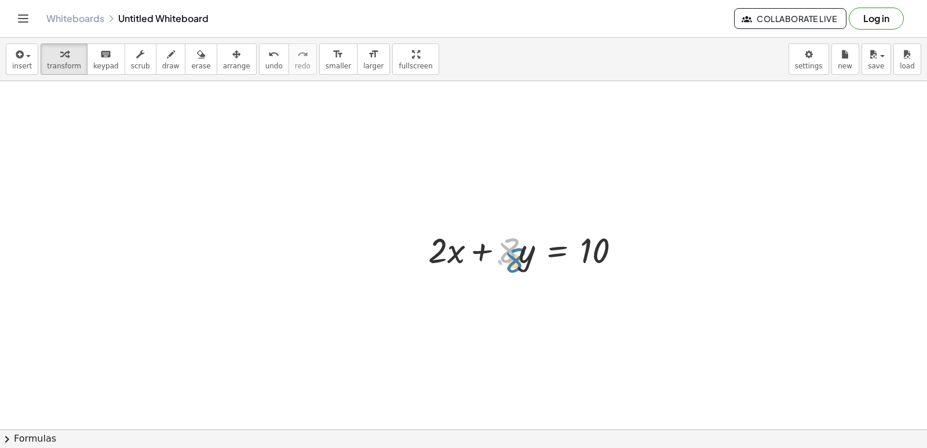
drag, startPoint x: 507, startPoint y: 243, endPoint x: 516, endPoint y: 253, distance: 12.7
click at [516, 253] on div at bounding box center [528, 249] width 213 height 46
drag, startPoint x: 523, startPoint y: 249, endPoint x: 507, endPoint y: 245, distance: 16.0
click at [507, 245] on div at bounding box center [528, 249] width 213 height 46
drag, startPoint x: 507, startPoint y: 245, endPoint x: 520, endPoint y: 257, distance: 18.0
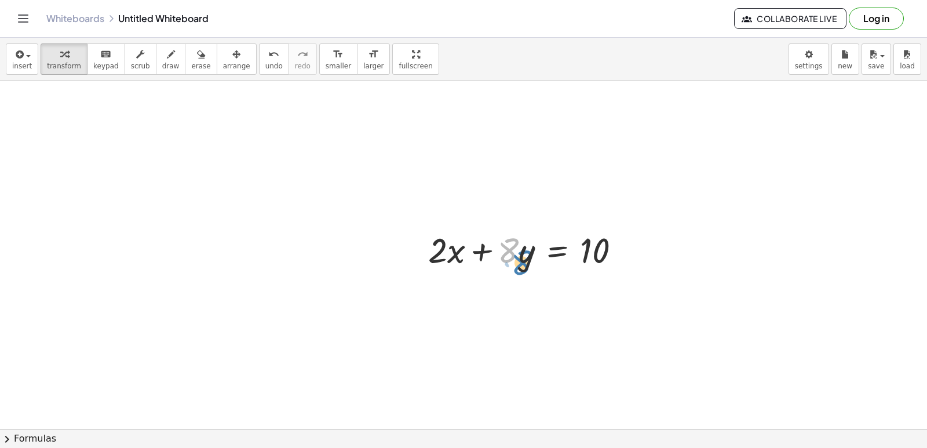
click at [520, 257] on div at bounding box center [528, 249] width 213 height 46
click at [522, 251] on div at bounding box center [528, 249] width 213 height 46
drag, startPoint x: 501, startPoint y: 256, endPoint x: 533, endPoint y: 259, distance: 31.5
click at [539, 259] on div at bounding box center [528, 249] width 213 height 46
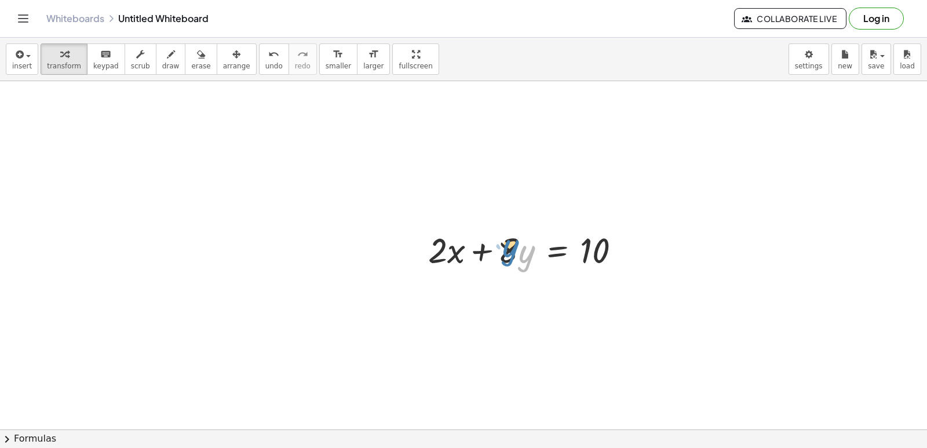
drag, startPoint x: 528, startPoint y: 256, endPoint x: 512, endPoint y: 250, distance: 17.2
click at [512, 250] on div at bounding box center [528, 249] width 213 height 46
click at [511, 250] on div at bounding box center [528, 249] width 213 height 46
drag, startPoint x: 511, startPoint y: 250, endPoint x: 524, endPoint y: 250, distance: 12.8
click at [524, 250] on div at bounding box center [528, 249] width 213 height 46
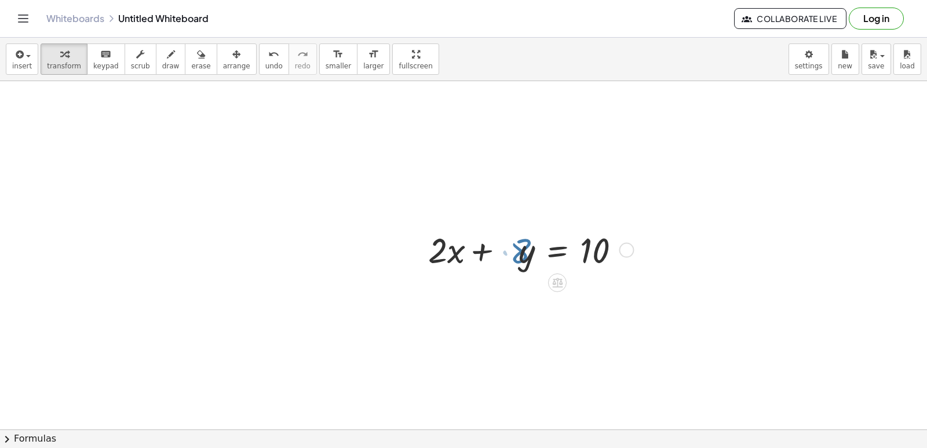
click at [524, 250] on div at bounding box center [528, 249] width 213 height 46
click at [524, 251] on div at bounding box center [528, 249] width 213 height 46
drag, startPoint x: 515, startPoint y: 252, endPoint x: 520, endPoint y: 240, distance: 12.7
click at [520, 258] on div at bounding box center [528, 249] width 213 height 46
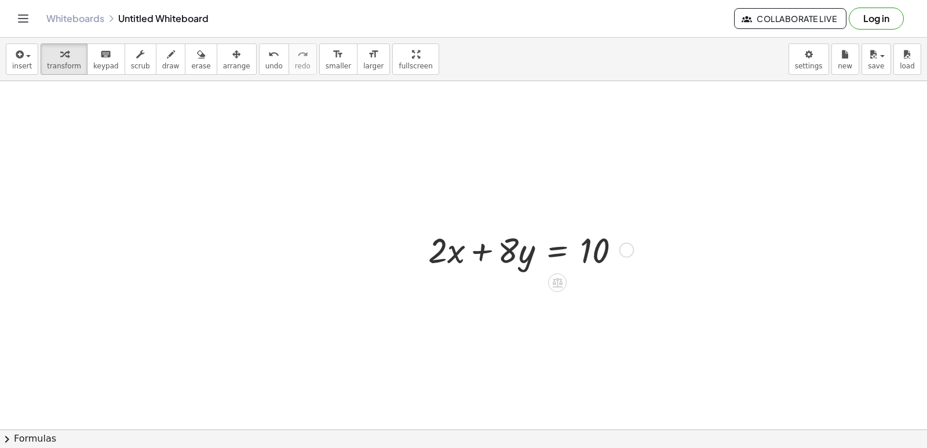
drag, startPoint x: 520, startPoint y: 240, endPoint x: 462, endPoint y: 389, distance: 159.3
click at [156, 58] on button "draw" at bounding box center [171, 58] width 30 height 31
drag, startPoint x: 83, startPoint y: 126, endPoint x: 129, endPoint y: 151, distance: 52.1
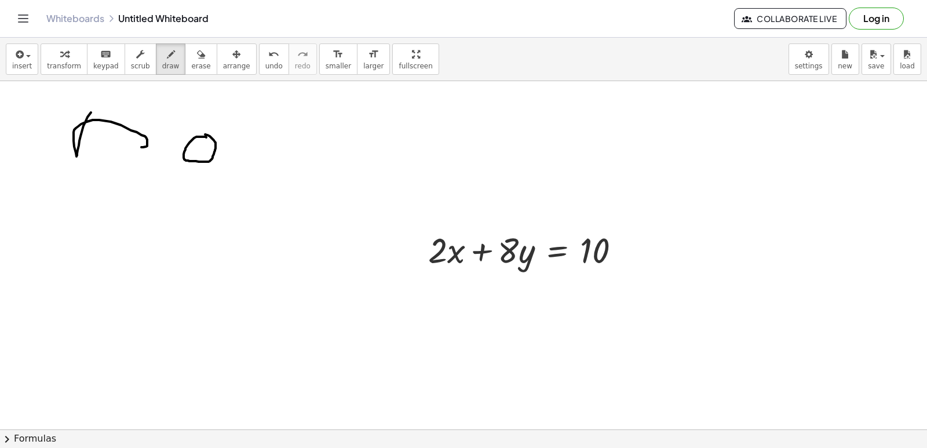
drag, startPoint x: 228, startPoint y: 130, endPoint x: 224, endPoint y: 158, distance: 28.1
drag, startPoint x: 300, startPoint y: 138, endPoint x: 312, endPoint y: 140, distance: 12.4
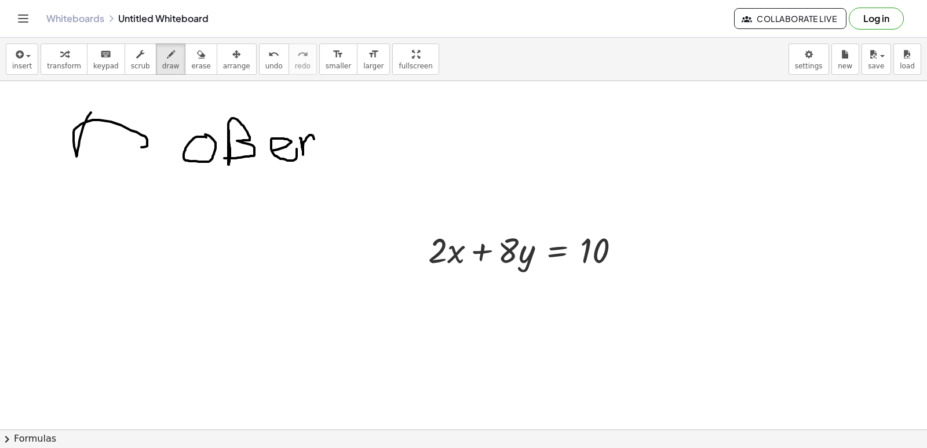
drag, startPoint x: 352, startPoint y: 125, endPoint x: 331, endPoint y: 153, distance: 34.8
drag, startPoint x: 338, startPoint y: 143, endPoint x: 354, endPoint y: 144, distance: 15.7
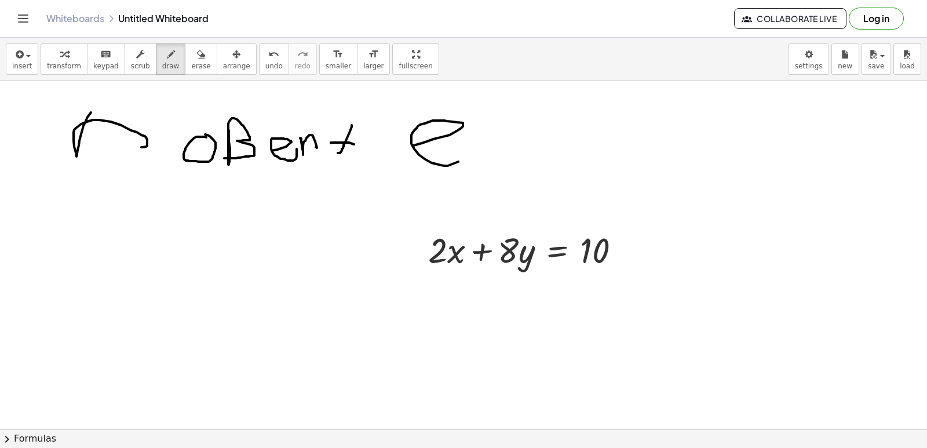
drag, startPoint x: 413, startPoint y: 145, endPoint x: 486, endPoint y: 133, distance: 74.1
drag, startPoint x: 538, startPoint y: 119, endPoint x: 516, endPoint y: 151, distance: 38.3
drag, startPoint x: 624, startPoint y: 142, endPoint x: 609, endPoint y: 170, distance: 32.1
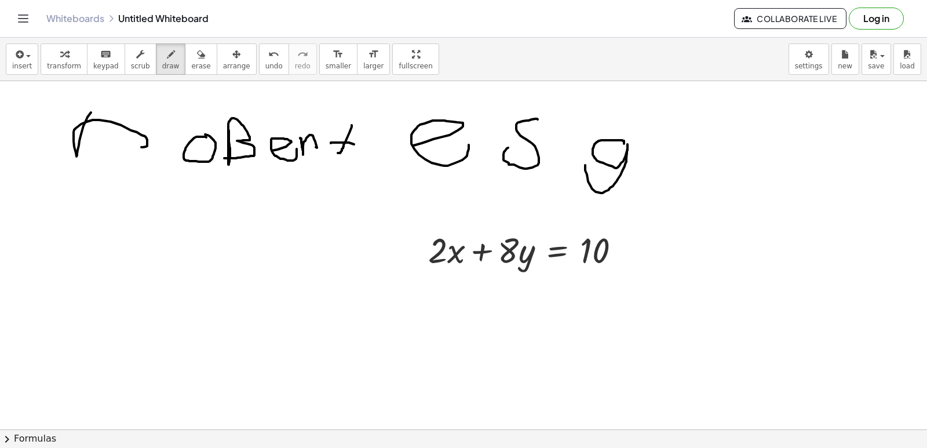
drag, startPoint x: 663, startPoint y: 139, endPoint x: 666, endPoint y: 148, distance: 9.9
drag, startPoint x: 681, startPoint y: 119, endPoint x: 672, endPoint y: 172, distance: 52.9
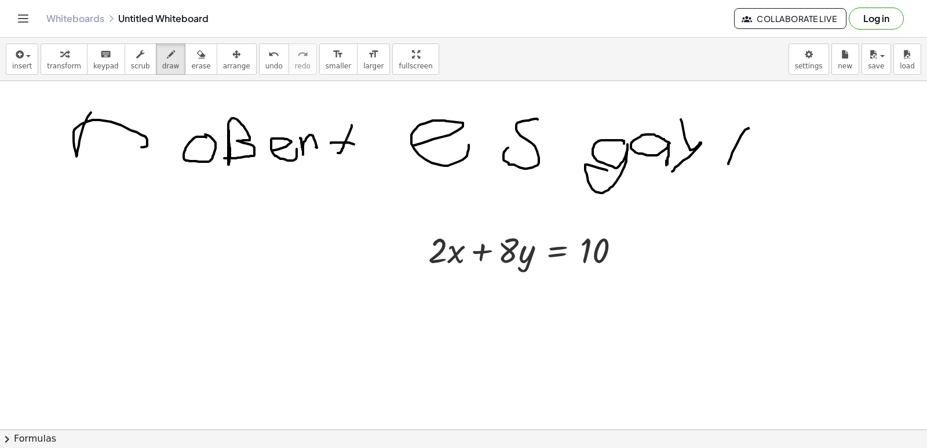
drag, startPoint x: 749, startPoint y: 128, endPoint x: 727, endPoint y: 158, distance: 37.0
drag, startPoint x: 727, startPoint y: 133, endPoint x: 752, endPoint y: 152, distance: 31.9
drag, startPoint x: 755, startPoint y: 130, endPoint x: 735, endPoint y: 148, distance: 26.7
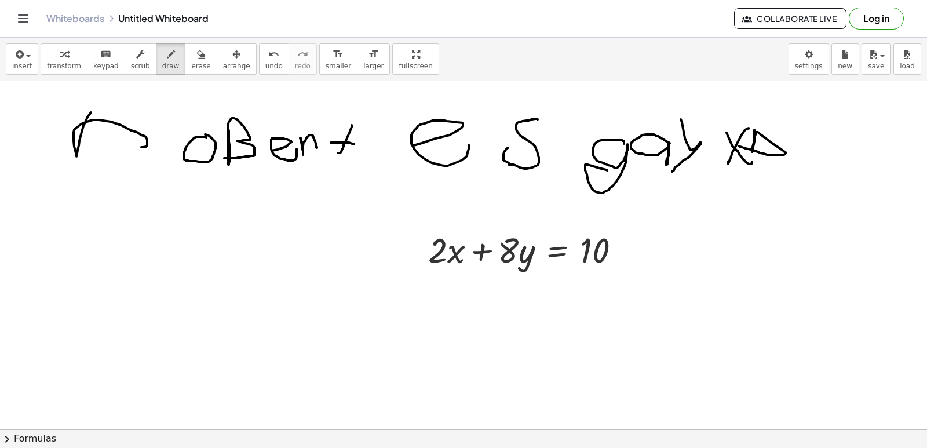
drag, startPoint x: 138, startPoint y: 219, endPoint x: 94, endPoint y: 274, distance: 70.1
drag, startPoint x: 81, startPoint y: 192, endPoint x: 131, endPoint y: 269, distance: 91.8
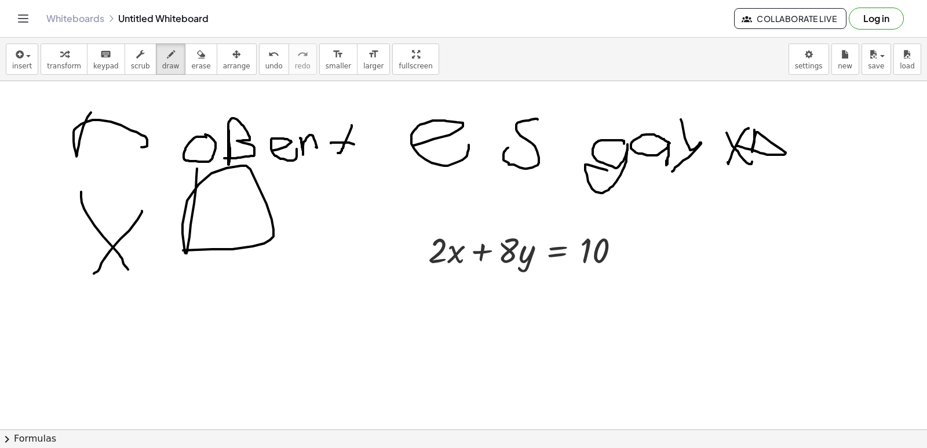
drag, startPoint x: 194, startPoint y: 203, endPoint x: 150, endPoint y: 249, distance: 63.5
click at [265, 64] on span "undo" at bounding box center [273, 66] width 17 height 8
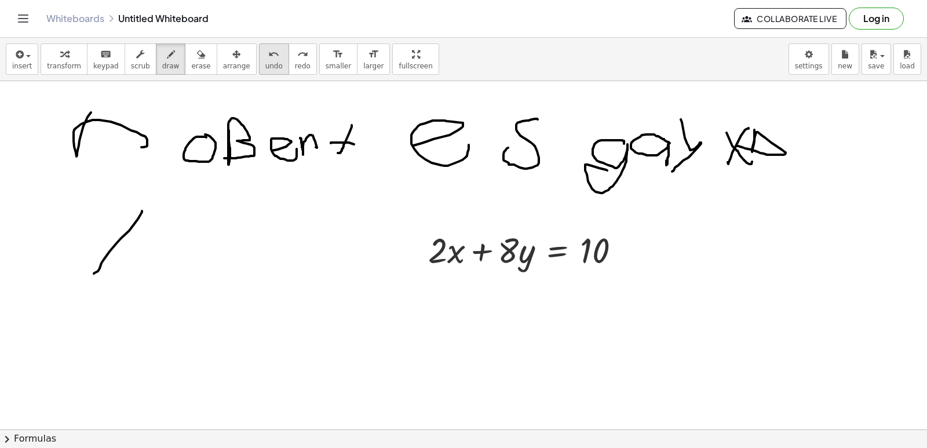
click at [265, 64] on span "undo" at bounding box center [273, 66] width 17 height 8
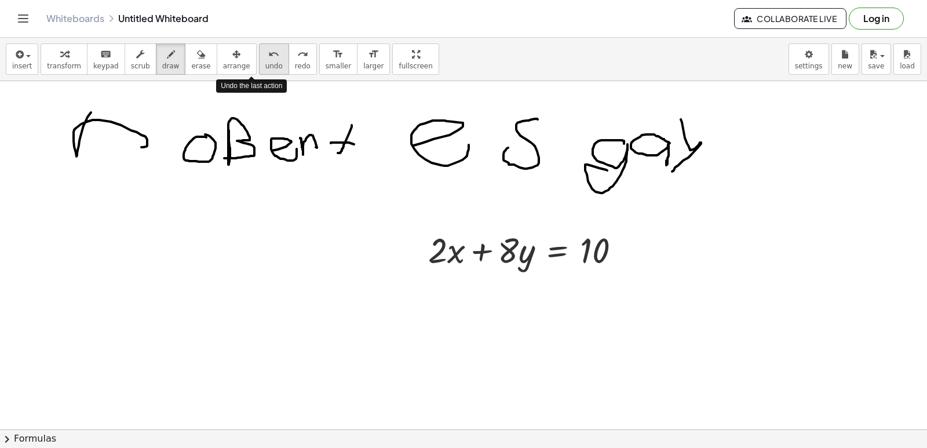
click at [265, 64] on span "undo" at bounding box center [273, 66] width 17 height 8
click at [265, 65] on span "undo" at bounding box center [273, 66] width 17 height 8
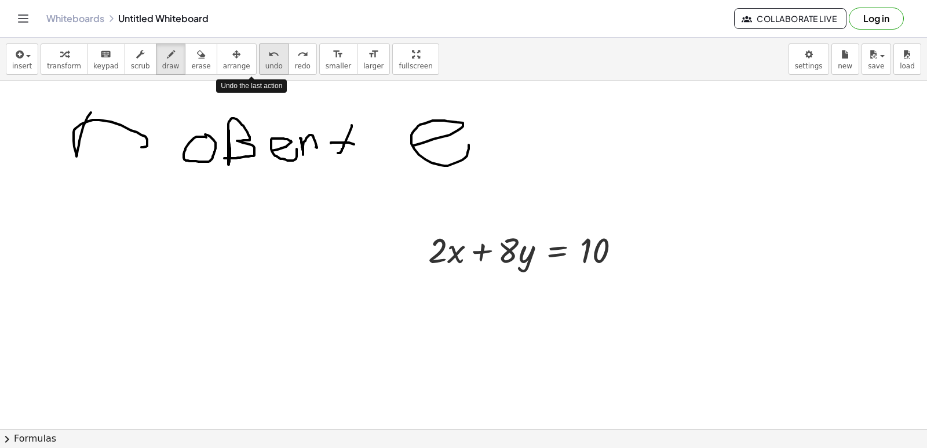
click at [265, 65] on span "undo" at bounding box center [273, 66] width 17 height 8
click at [265, 66] on span "undo" at bounding box center [273, 66] width 17 height 8
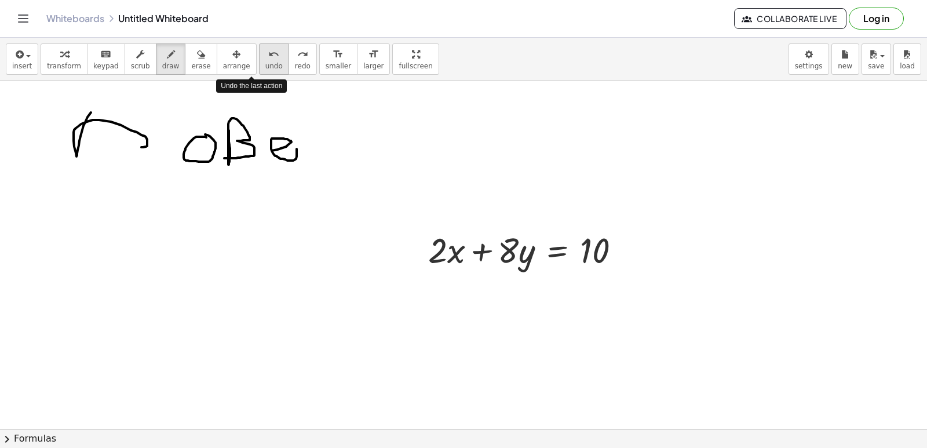
click at [265, 66] on span "undo" at bounding box center [273, 66] width 17 height 8
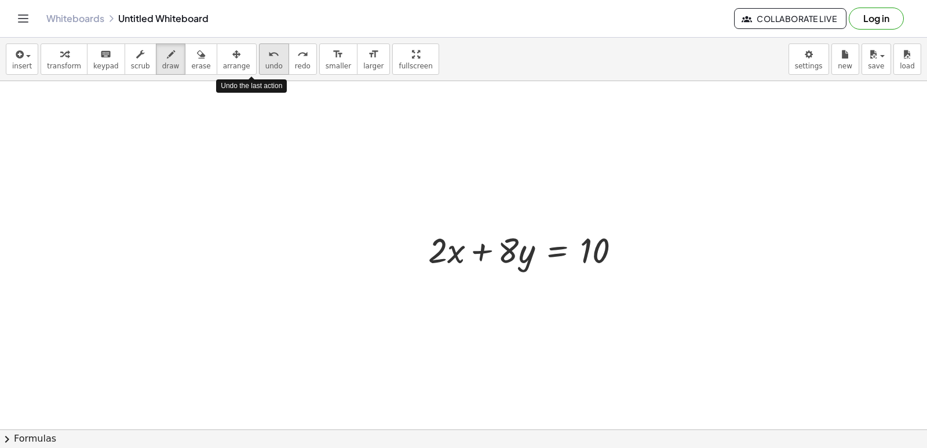
click at [265, 66] on span "undo" at bounding box center [273, 66] width 17 height 8
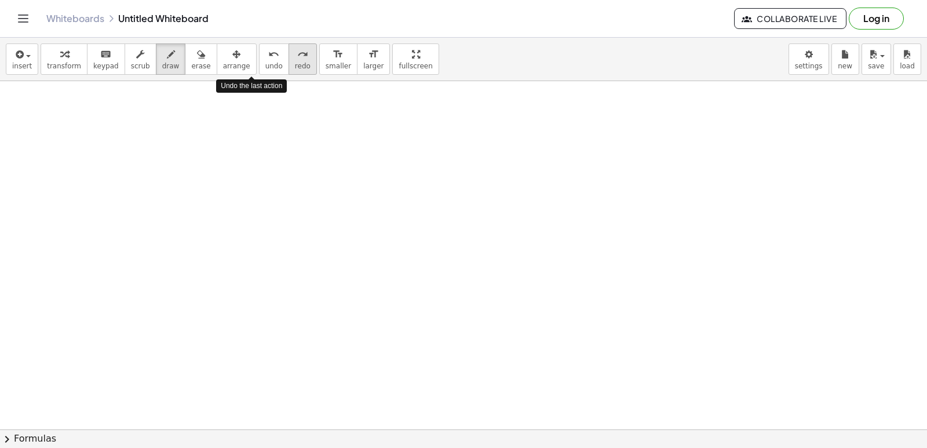
click at [289, 62] on button "redo redo" at bounding box center [303, 58] width 28 height 31
click at [289, 72] on button "redo redo" at bounding box center [303, 58] width 28 height 31
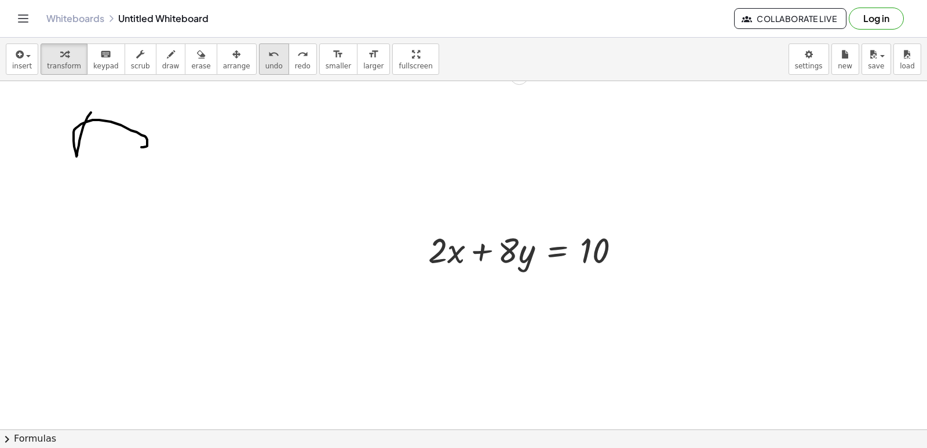
click at [265, 67] on span "undo" at bounding box center [273, 66] width 17 height 8
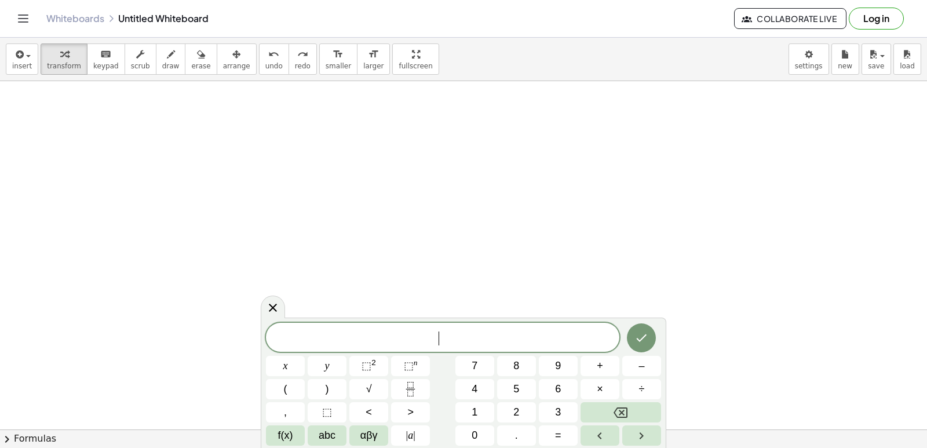
scroll to position [2786, 0]
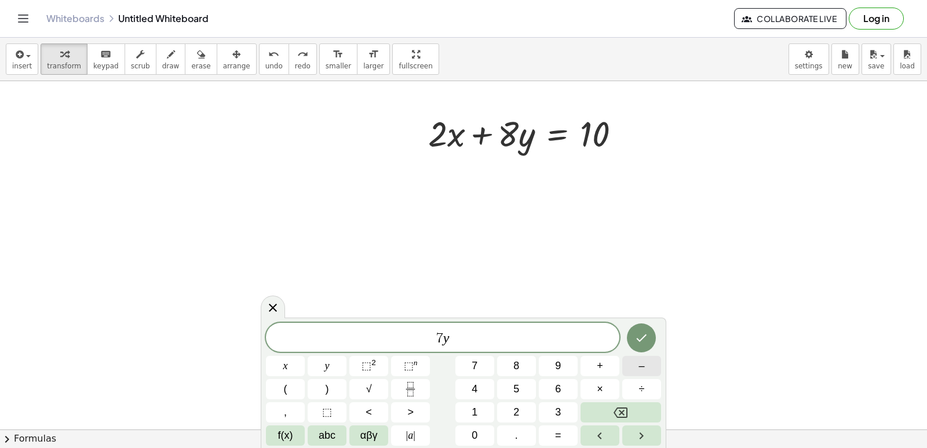
click at [653, 369] on button "–" at bounding box center [641, 366] width 39 height 20
click at [563, 440] on button "=" at bounding box center [558, 435] width 39 height 20
click at [639, 325] on button "Done" at bounding box center [641, 337] width 29 height 29
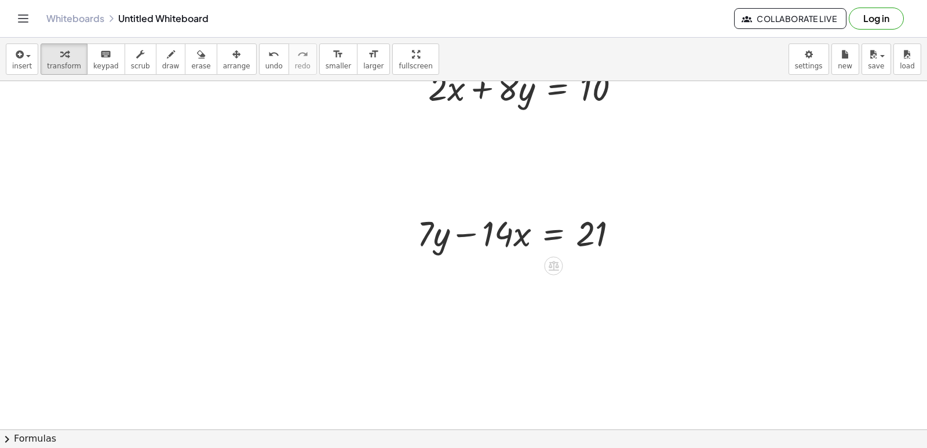
scroll to position [2844, 0]
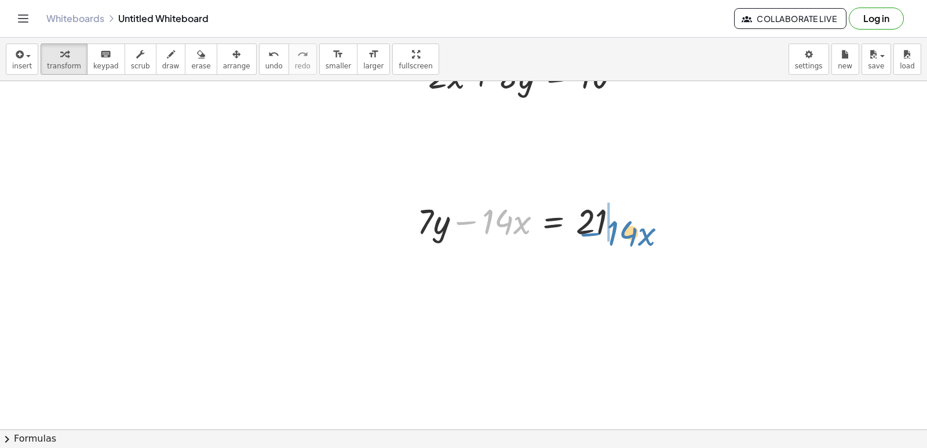
drag, startPoint x: 474, startPoint y: 220, endPoint x: 599, endPoint y: 231, distance: 125.1
click at [599, 231] on div at bounding box center [522, 220] width 222 height 46
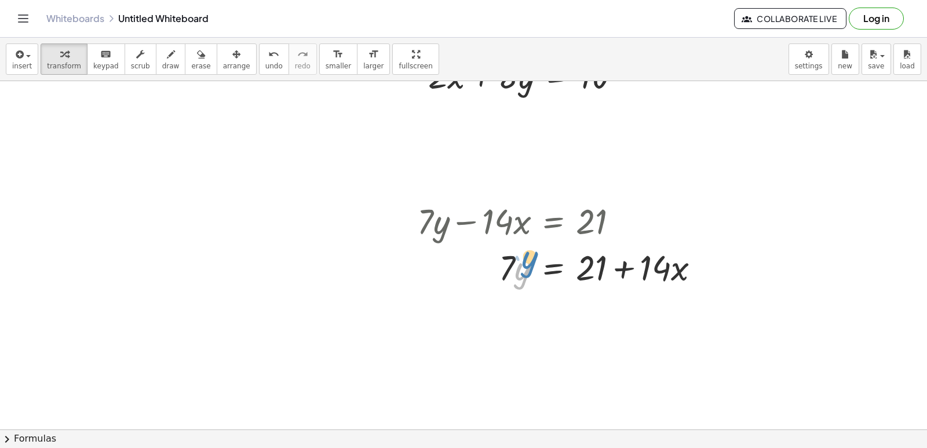
click at [520, 272] on div at bounding box center [563, 266] width 304 height 46
drag, startPoint x: 506, startPoint y: 263, endPoint x: 637, endPoint y: 298, distance: 135.8
click at [655, 282] on div at bounding box center [563, 266] width 304 height 46
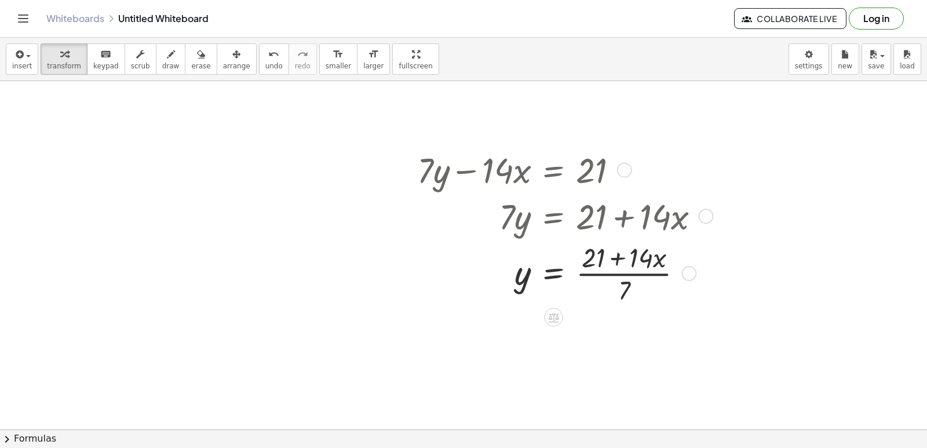
scroll to position [2902, 0]
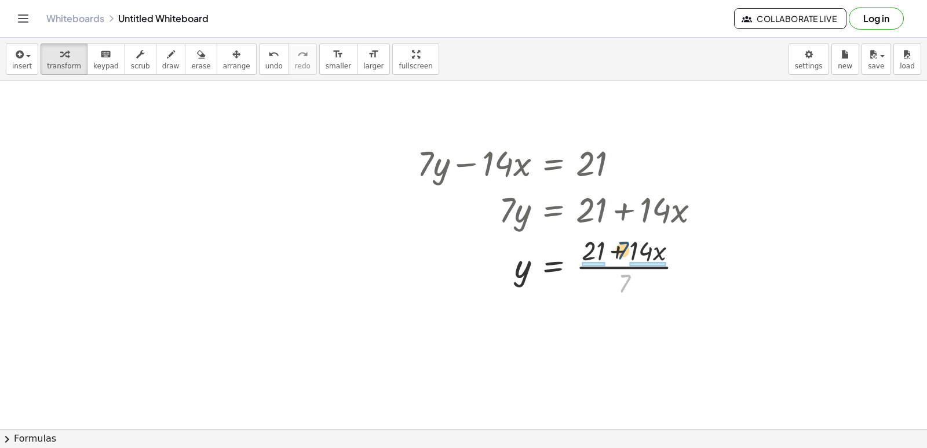
drag, startPoint x: 629, startPoint y: 285, endPoint x: 626, endPoint y: 249, distance: 36.6
click at [626, 249] on div at bounding box center [563, 265] width 304 height 68
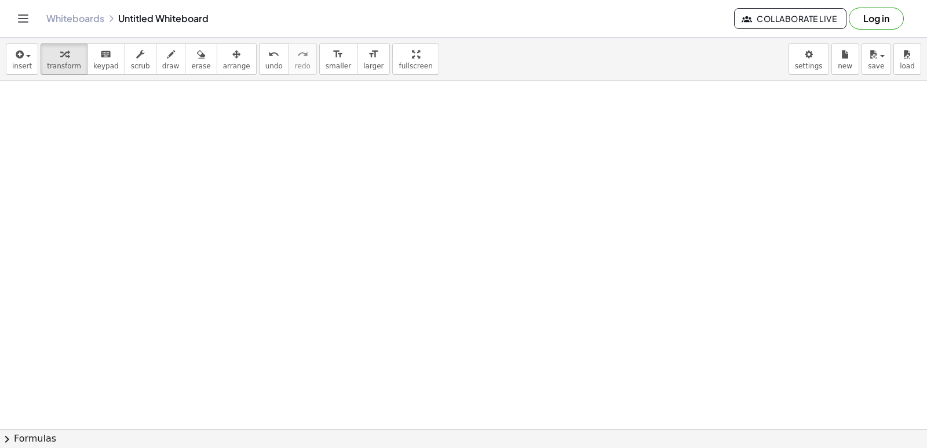
scroll to position [3308, 0]
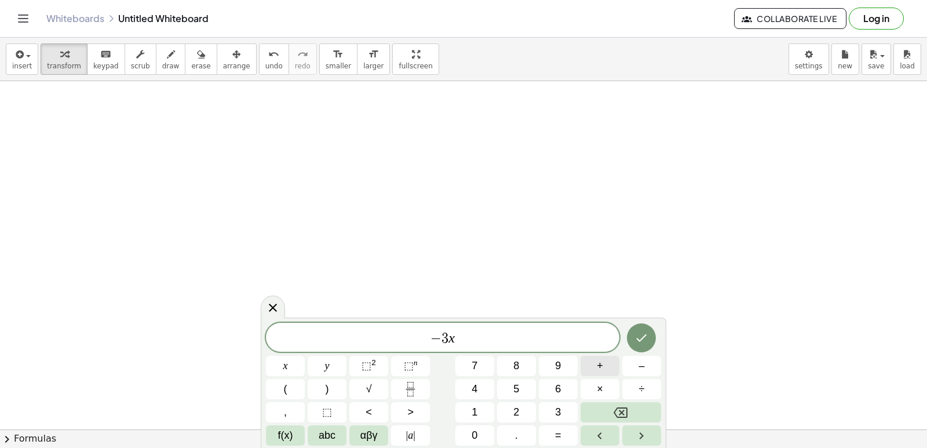
click at [597, 364] on span "+" at bounding box center [600, 366] width 6 height 16
click at [639, 369] on span "–" at bounding box center [642, 366] width 6 height 16
click at [646, 338] on icon "Done" at bounding box center [642, 338] width 14 height 14
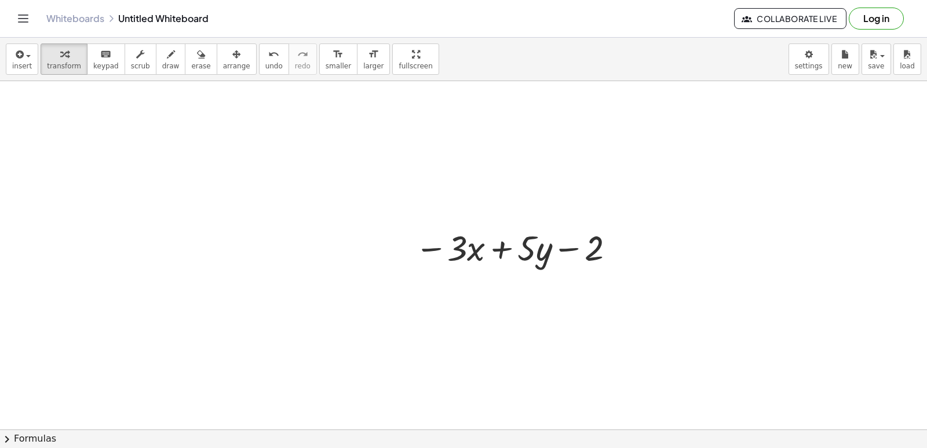
click at [223, 64] on span "arrange" at bounding box center [236, 66] width 27 height 8
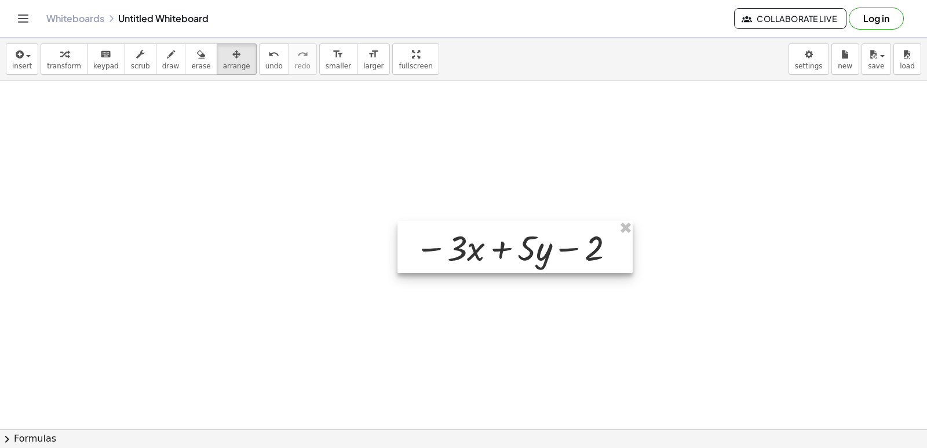
click at [430, 247] on div at bounding box center [515, 247] width 235 height 52
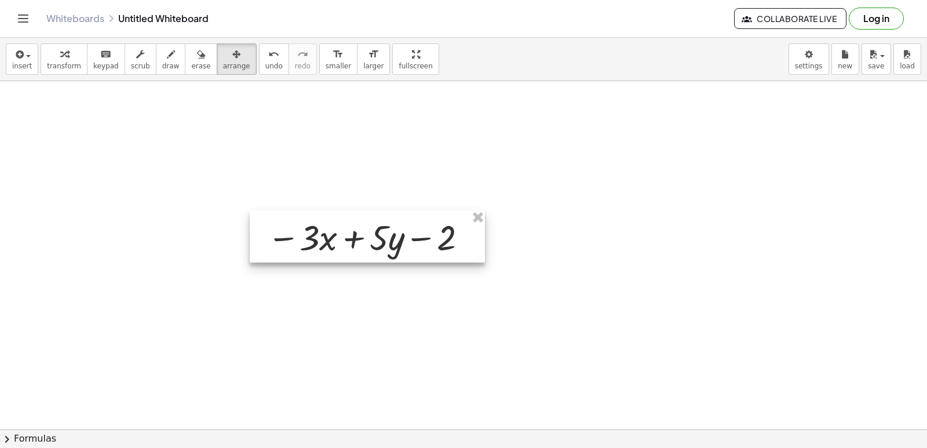
click at [355, 215] on div at bounding box center [367, 236] width 235 height 52
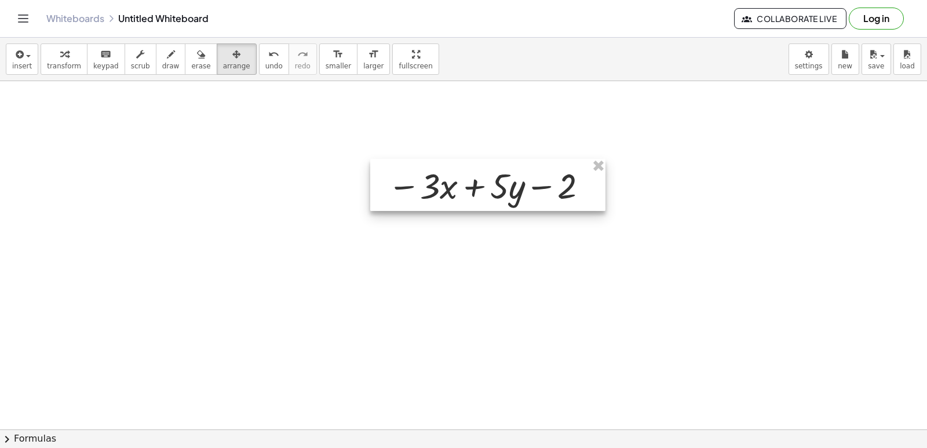
drag, startPoint x: 394, startPoint y: 243, endPoint x: 499, endPoint y: 202, distance: 112.5
click at [501, 201] on div at bounding box center [487, 185] width 235 height 52
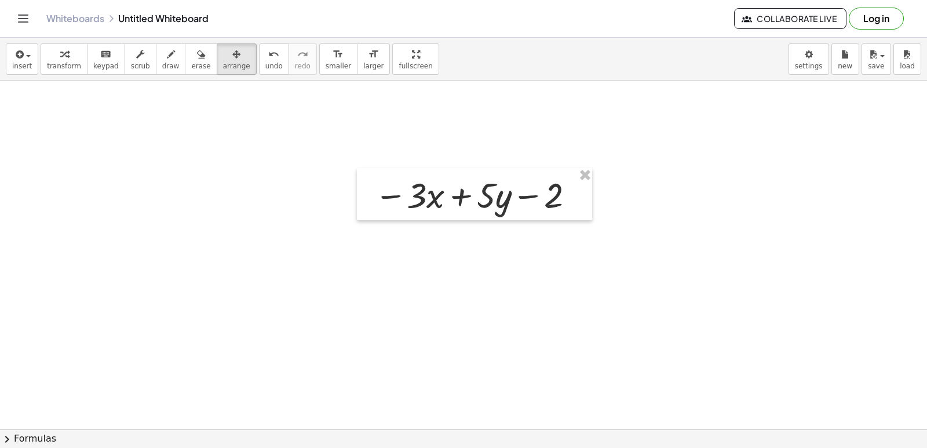
click at [79, 70] on button "transform" at bounding box center [64, 58] width 47 height 31
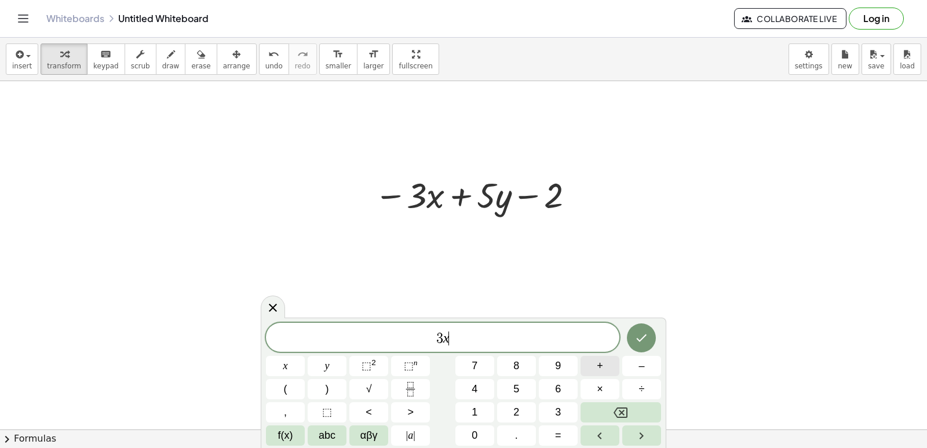
click at [606, 367] on button "+" at bounding box center [600, 366] width 39 height 20
click at [555, 427] on button "=" at bounding box center [558, 435] width 39 height 20
click at [305, 356] on div at bounding box center [285, 366] width 39 height 20
click at [643, 338] on icon "Done" at bounding box center [642, 338] width 10 height 8
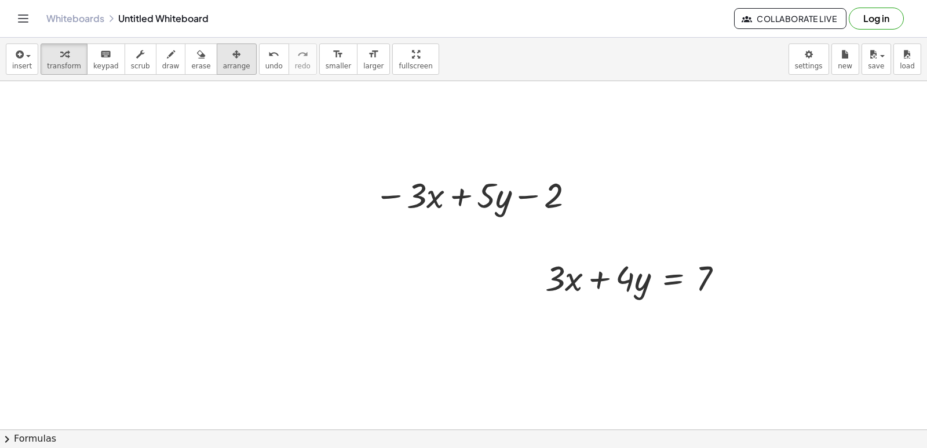
click at [232, 60] on icon "button" at bounding box center [236, 55] width 8 height 14
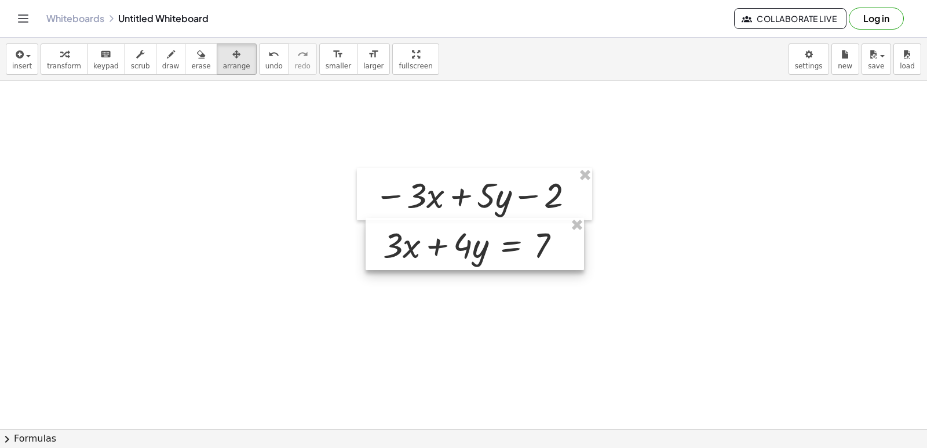
drag, startPoint x: 610, startPoint y: 285, endPoint x: 447, endPoint y: 252, distance: 165.6
click at [447, 252] on div at bounding box center [475, 244] width 218 height 52
click at [217, 73] on button "arrange" at bounding box center [237, 58] width 40 height 31
click at [41, 52] on button "transform" at bounding box center [64, 58] width 47 height 31
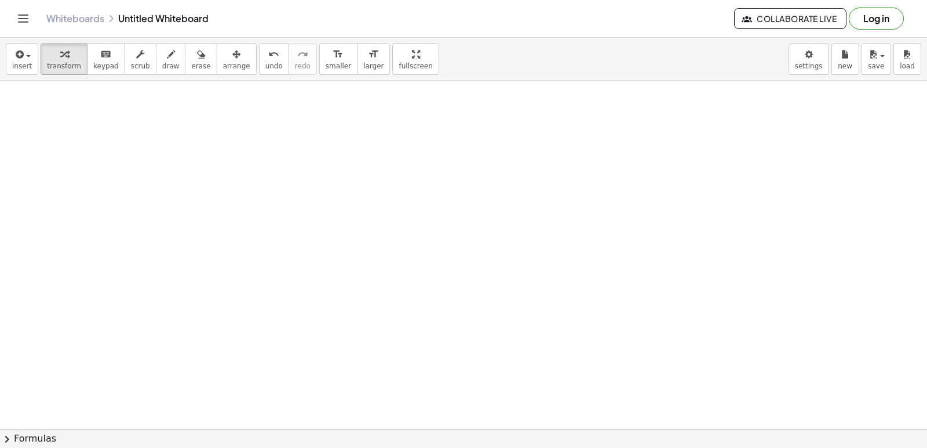
scroll to position [3599, 0]
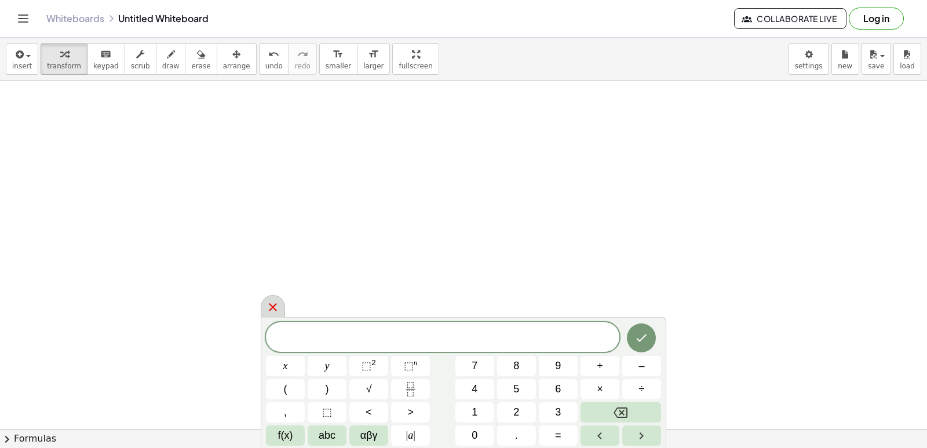
click at [278, 307] on icon at bounding box center [273, 307] width 14 height 14
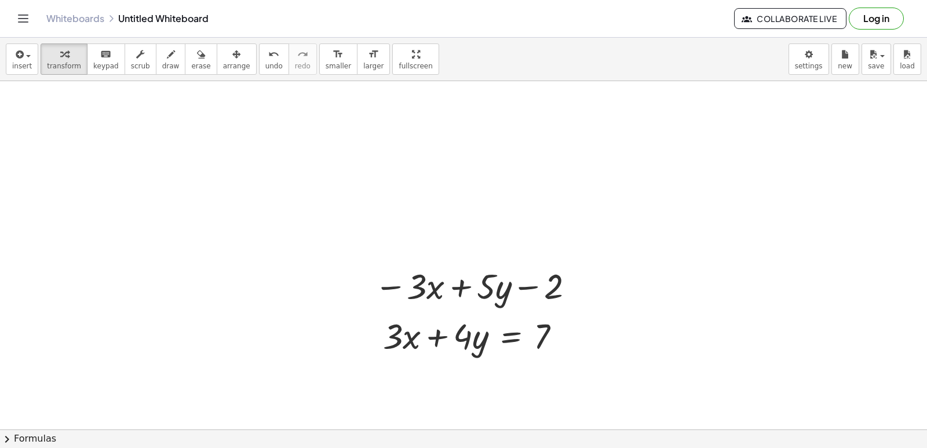
scroll to position [3309, 0]
